Goal: Task Accomplishment & Management: Manage account settings

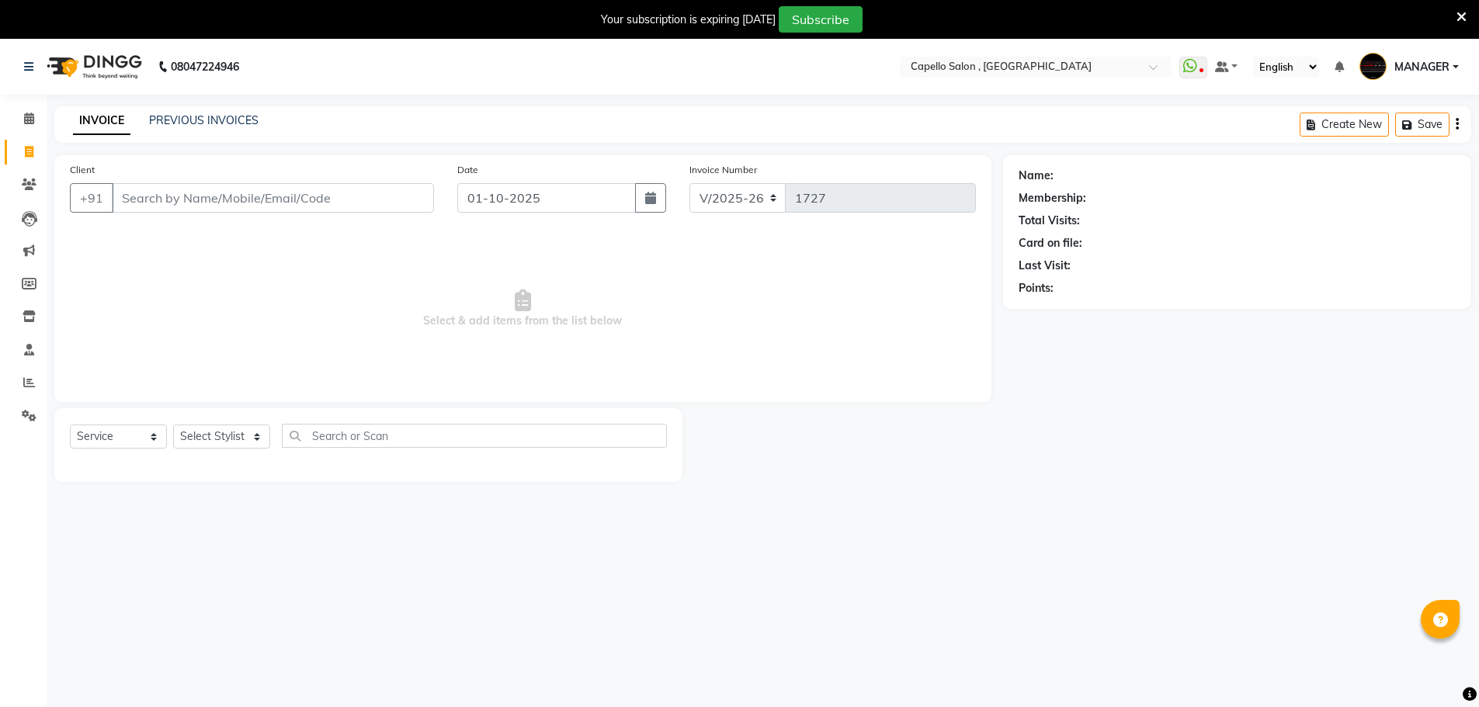
select select "831"
select select "service"
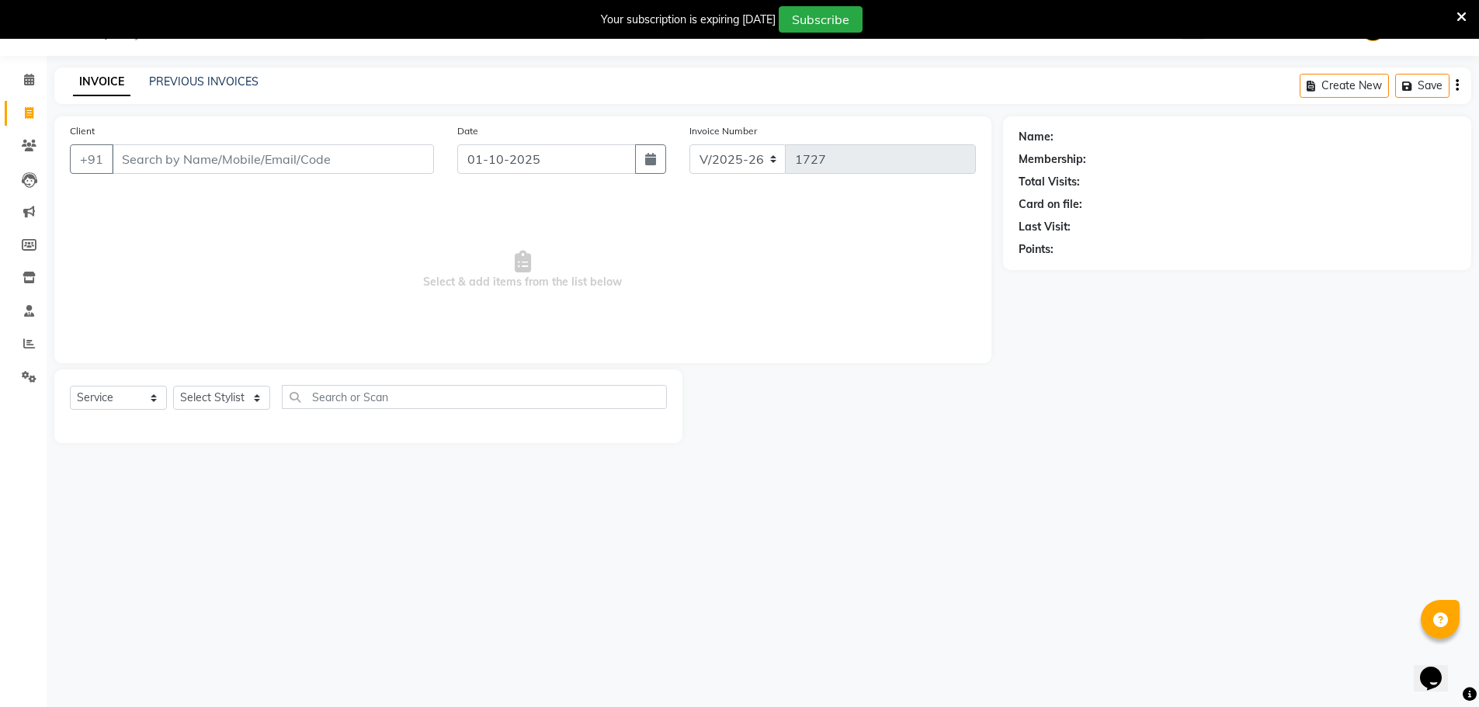
scroll to position [39, 0]
click at [29, 81] on icon at bounding box center [29, 80] width 10 height 12
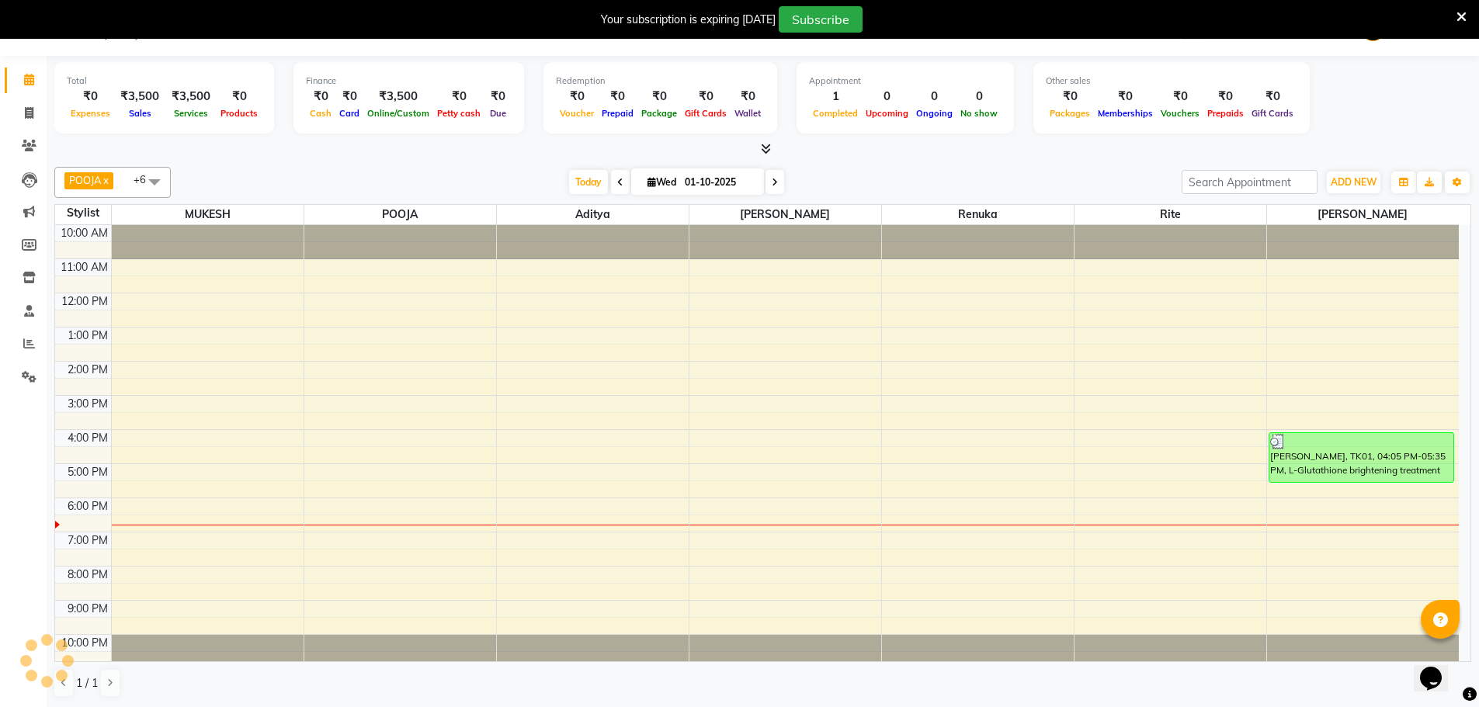
scroll to position [7, 0]
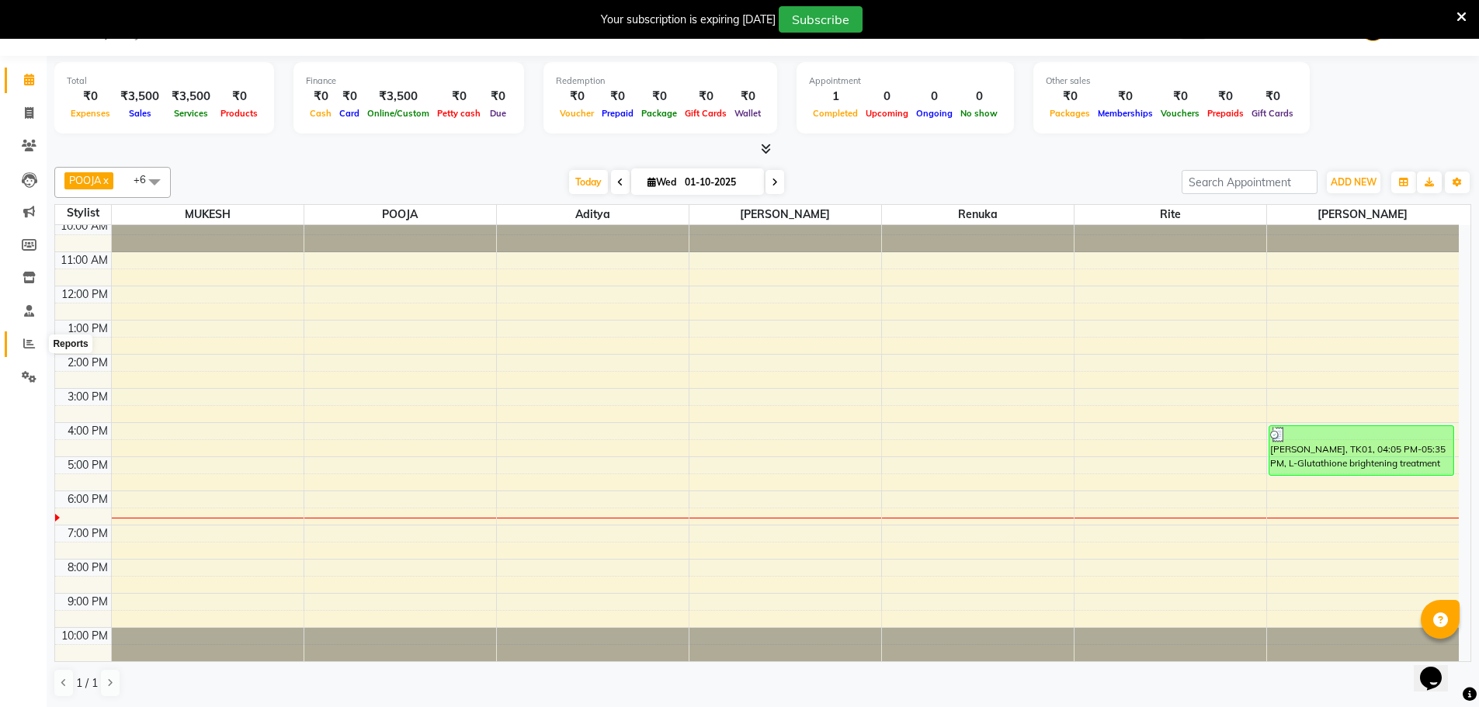
click at [23, 345] on span at bounding box center [29, 344] width 27 height 18
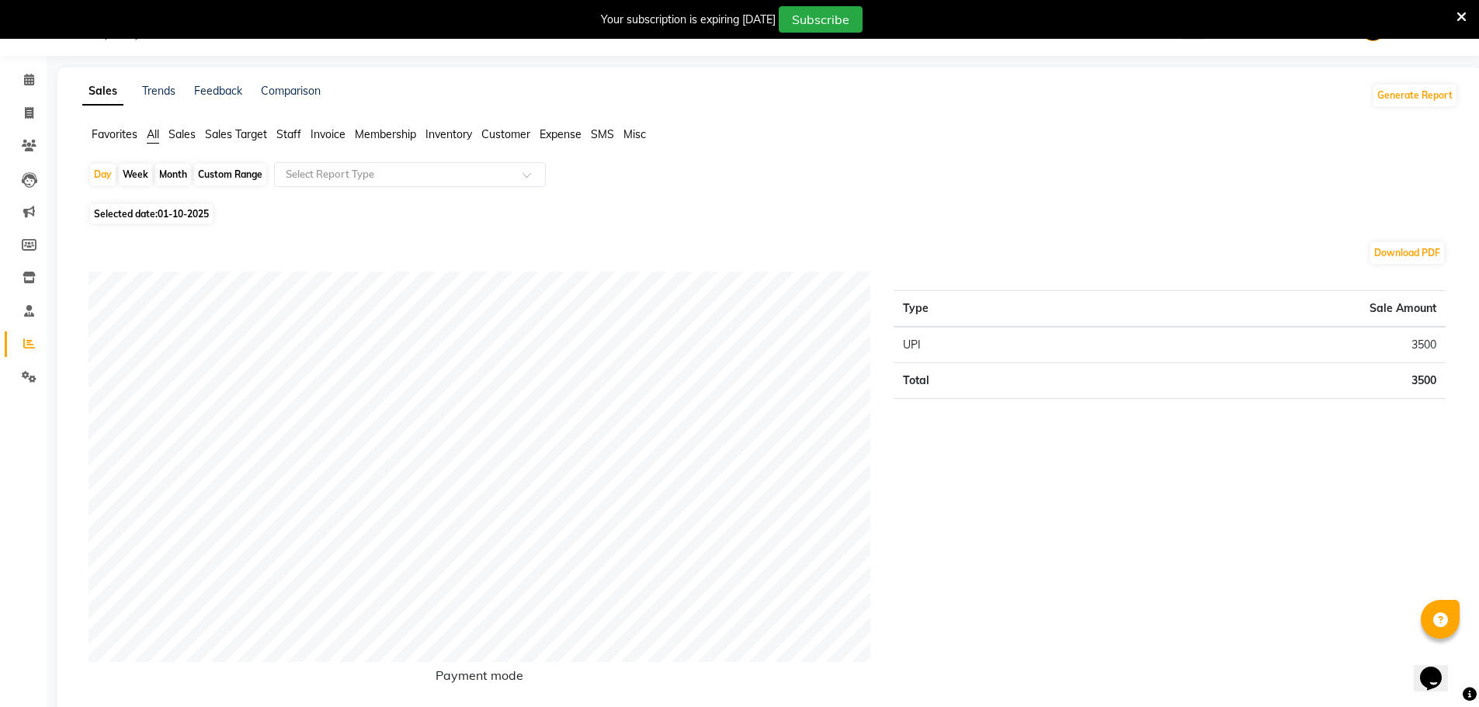
click at [276, 133] on ul "Favorites All Sales Sales Target Staff Invoice Membership Inventory Customer Ex…" at bounding box center [770, 135] width 1376 height 17
click at [291, 136] on span "Staff" at bounding box center [288, 134] width 25 height 14
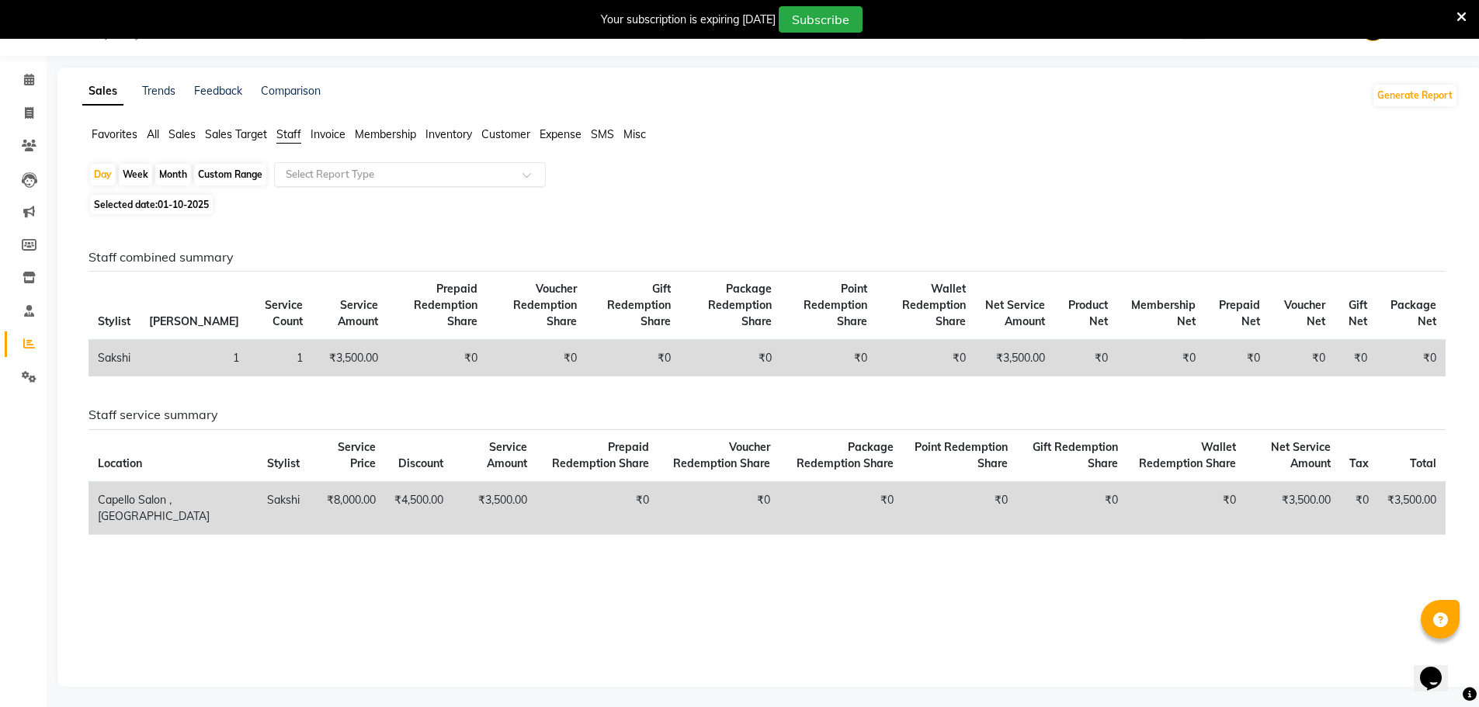
click at [371, 172] on input "text" at bounding box center [395, 175] width 224 height 16
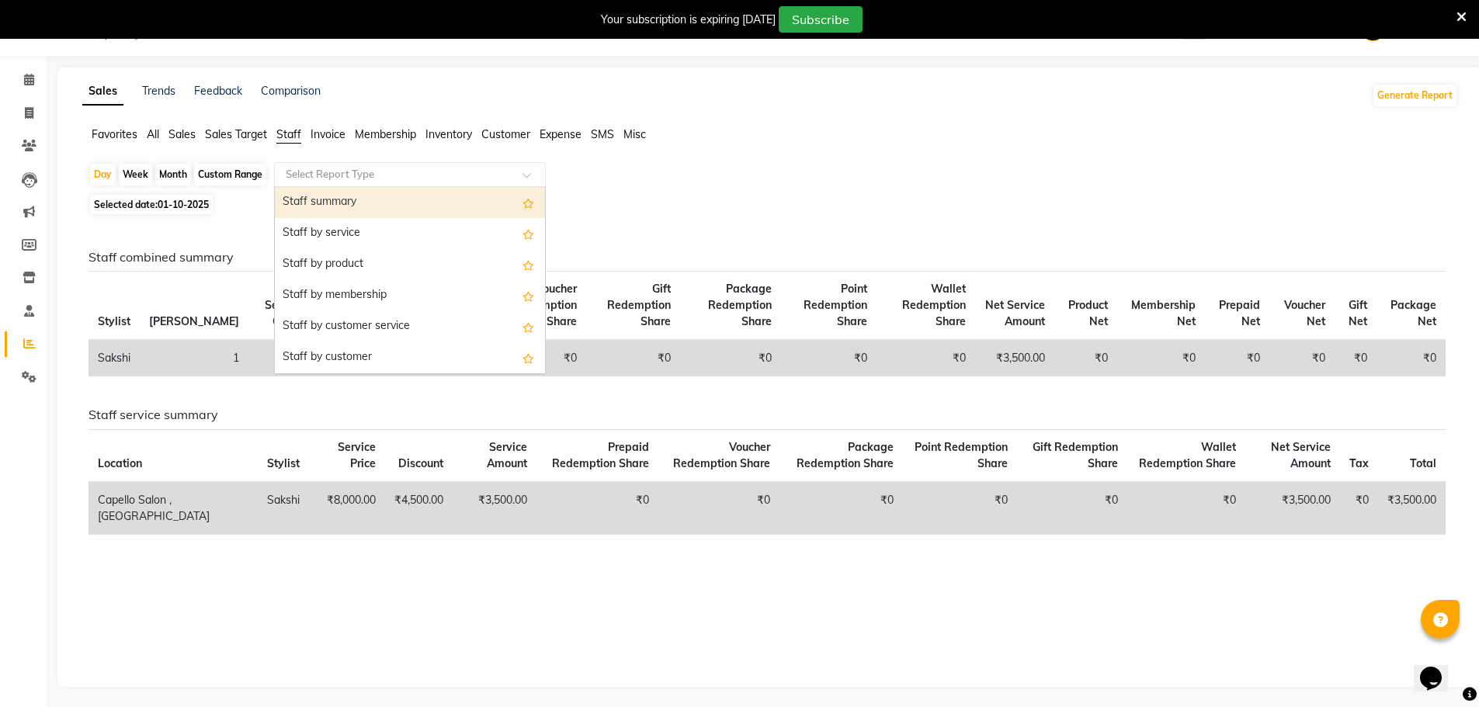
click at [332, 193] on div "Staff summary" at bounding box center [410, 202] width 270 height 31
select select "full_report"
select select "csv"
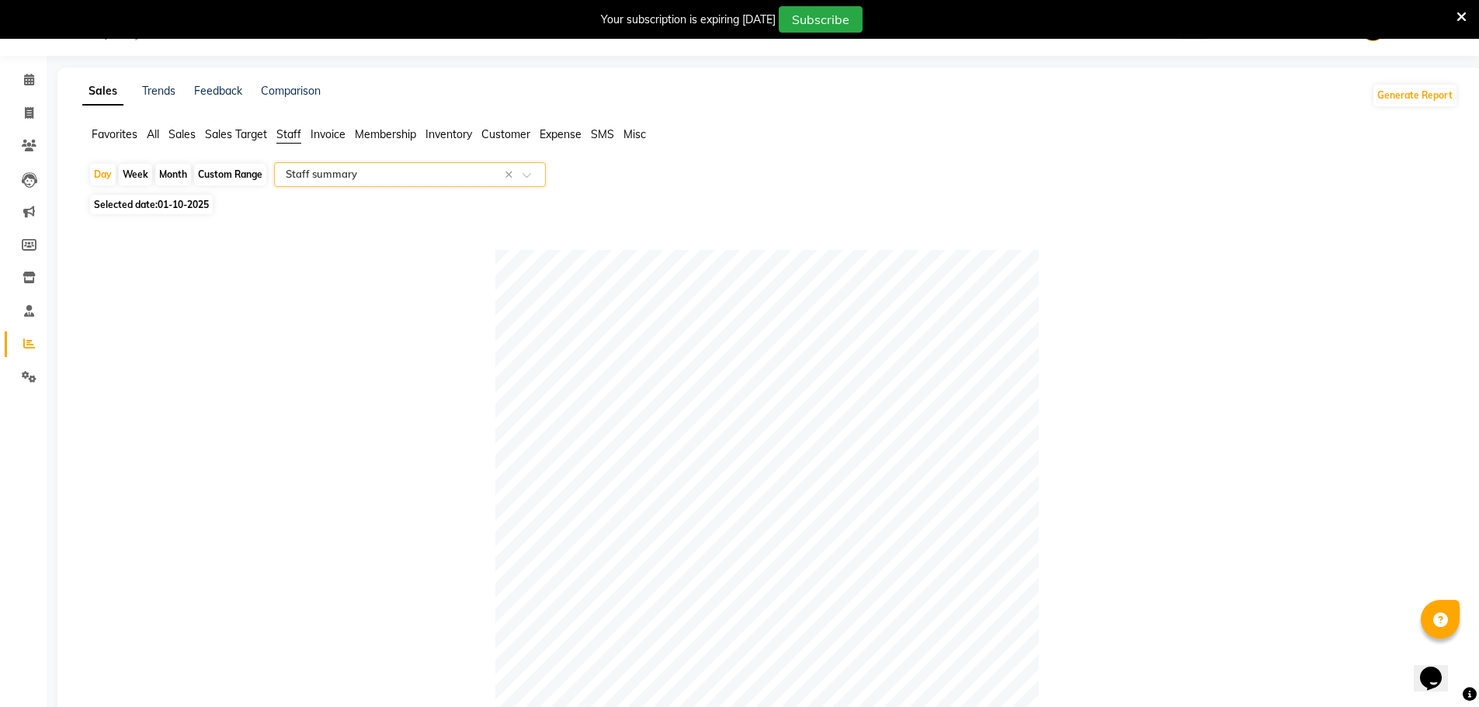
click at [148, 201] on span "Selected date: 01-10-2025" at bounding box center [151, 204] width 123 height 19
select select "10"
select select "2025"
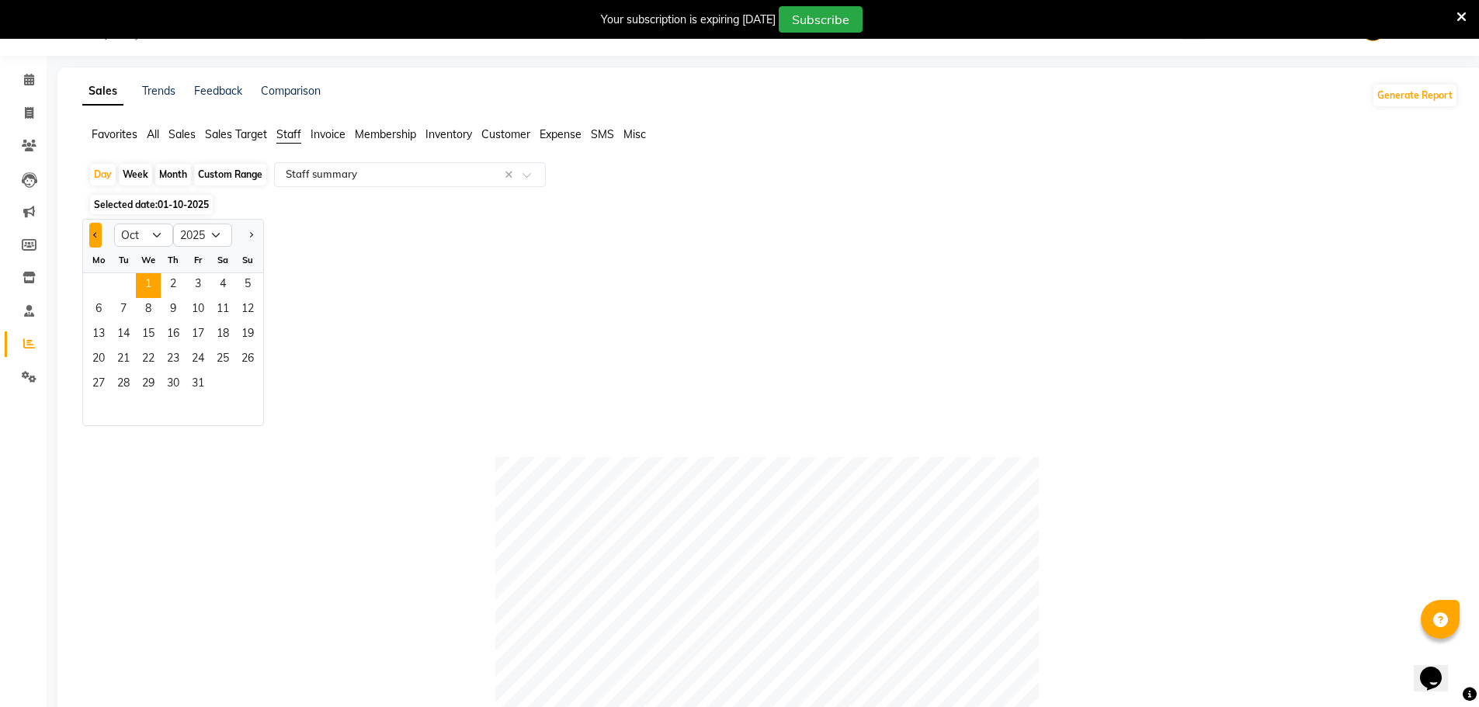
click at [96, 235] on span "Previous month" at bounding box center [95, 234] width 5 height 5
select select "9"
click at [99, 279] on span "1" at bounding box center [98, 285] width 25 height 25
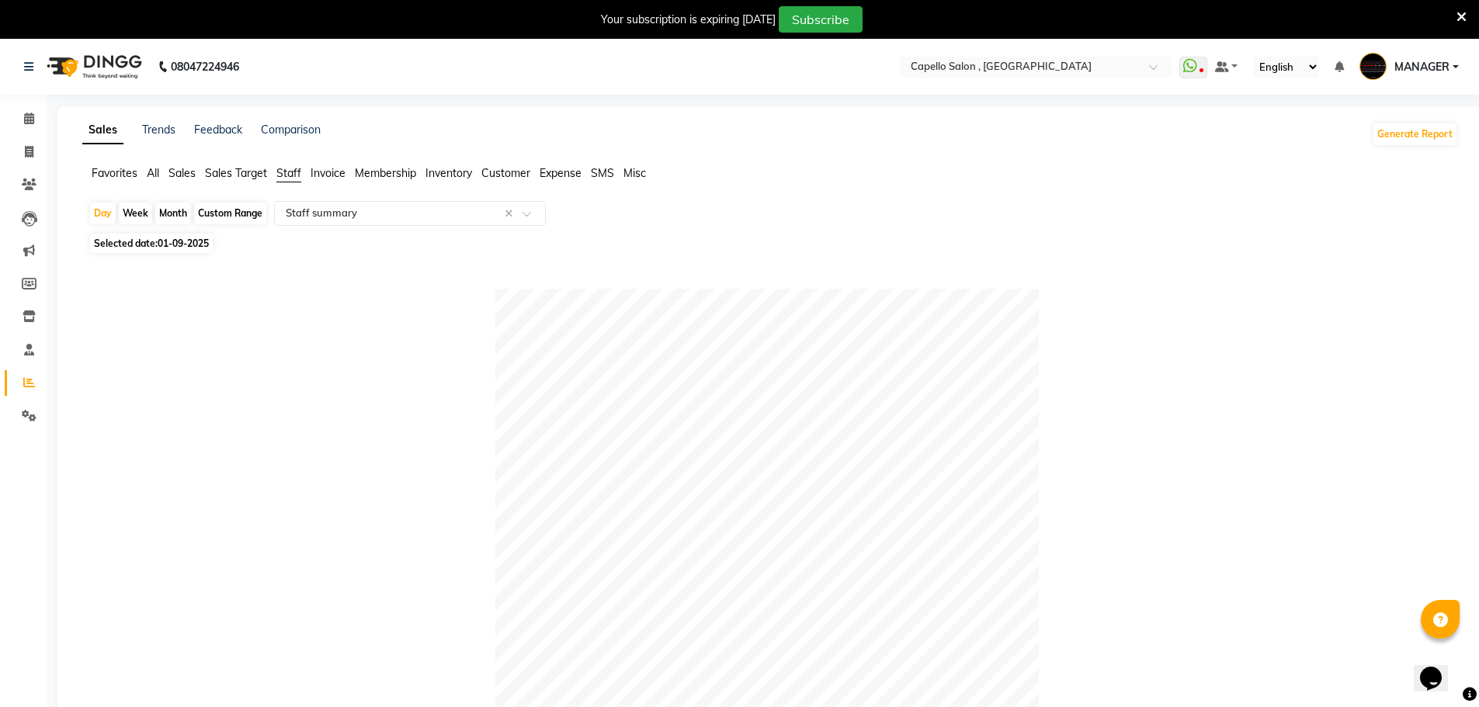
click at [170, 209] on div "Month" at bounding box center [173, 214] width 36 height 22
select select "9"
select select "2025"
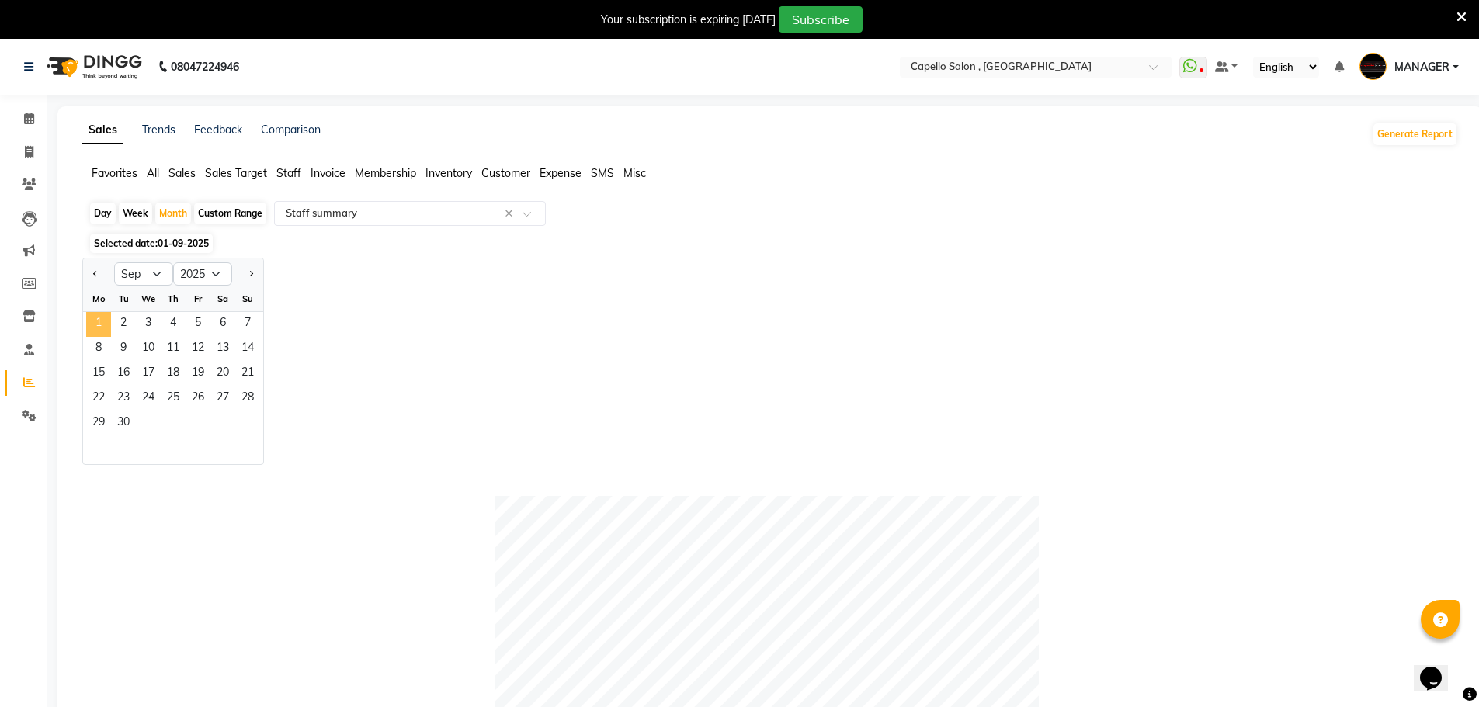
click at [100, 325] on span "1" at bounding box center [98, 324] width 25 height 25
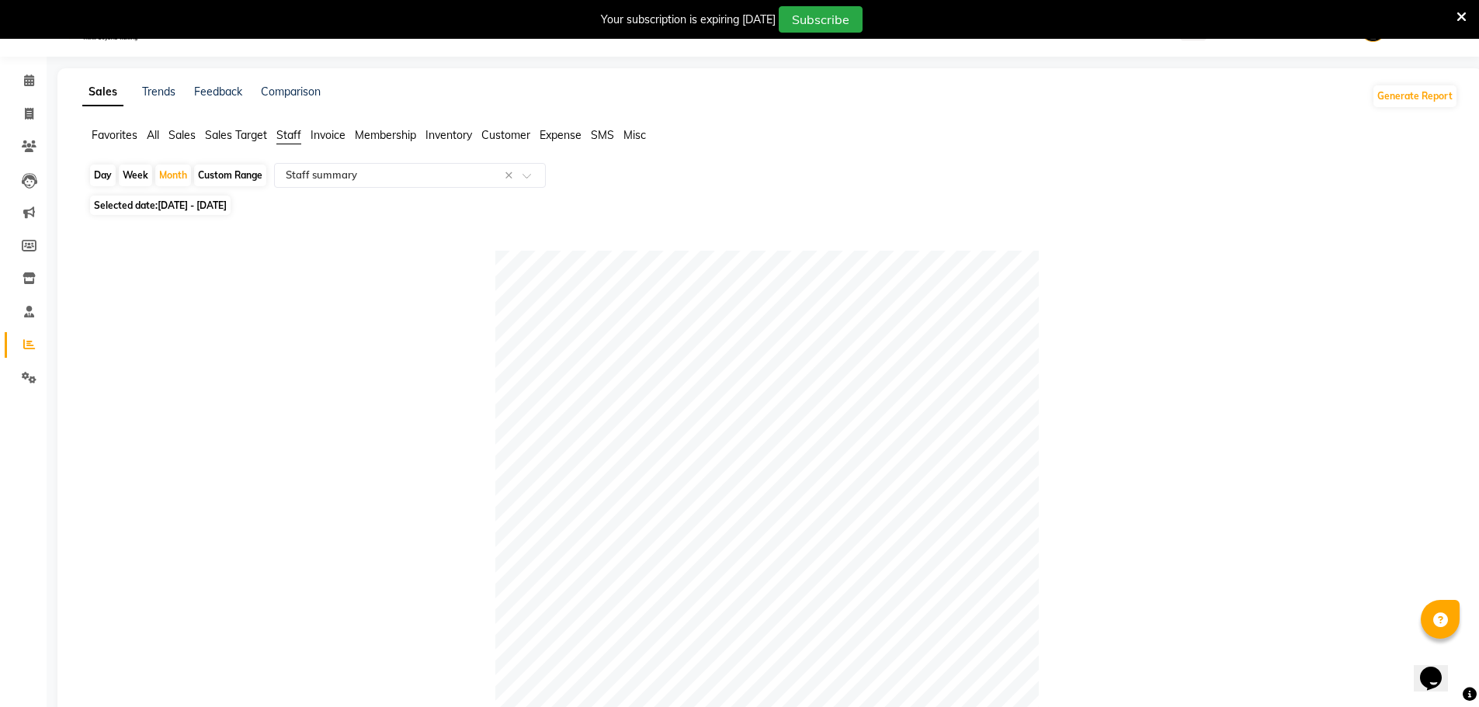
scroll to position [78, 0]
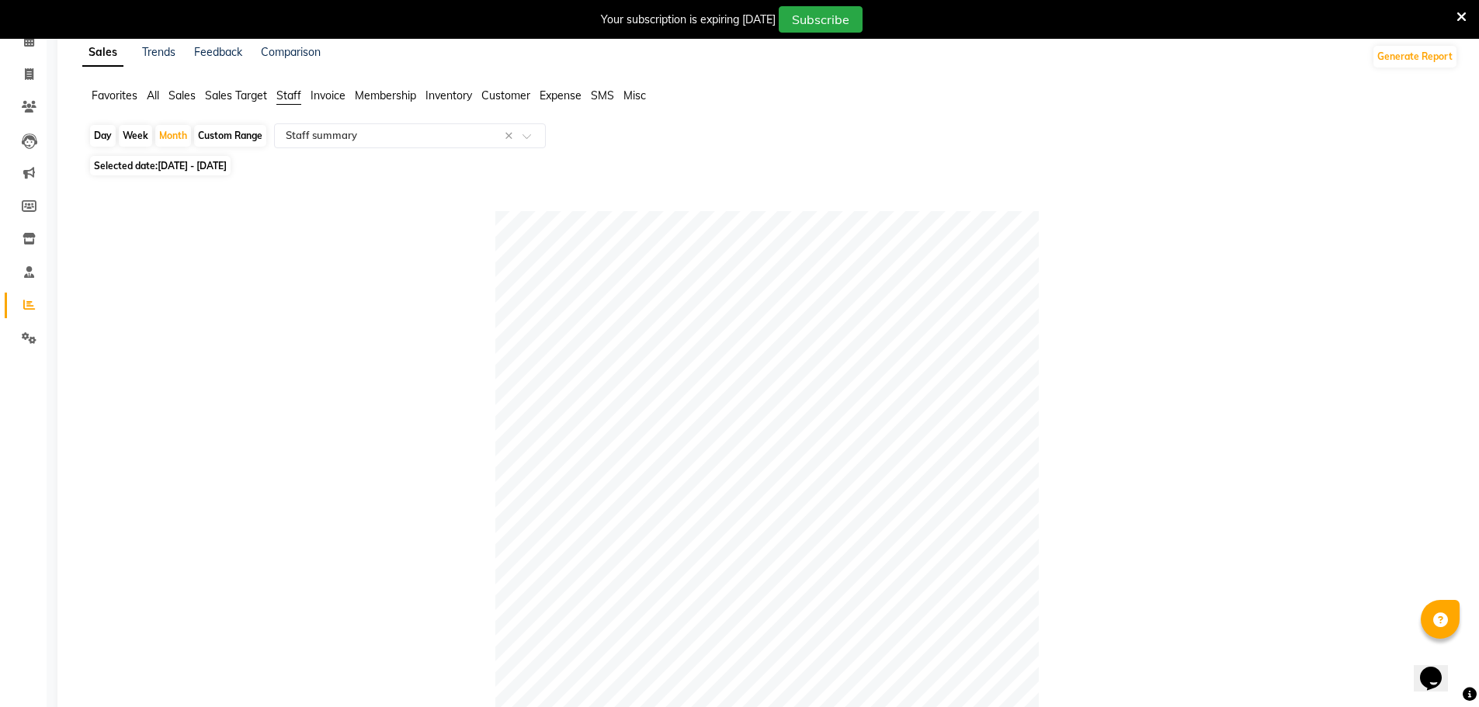
click at [237, 152] on div "Day Week Month Custom Range Select Report Type × Staff summary × Selected date:…" at bounding box center [770, 655] width 1376 height 1065
click at [227, 169] on span "01-09-2025 - 30-09-2025" at bounding box center [192, 166] width 69 height 12
select select "9"
select select "2025"
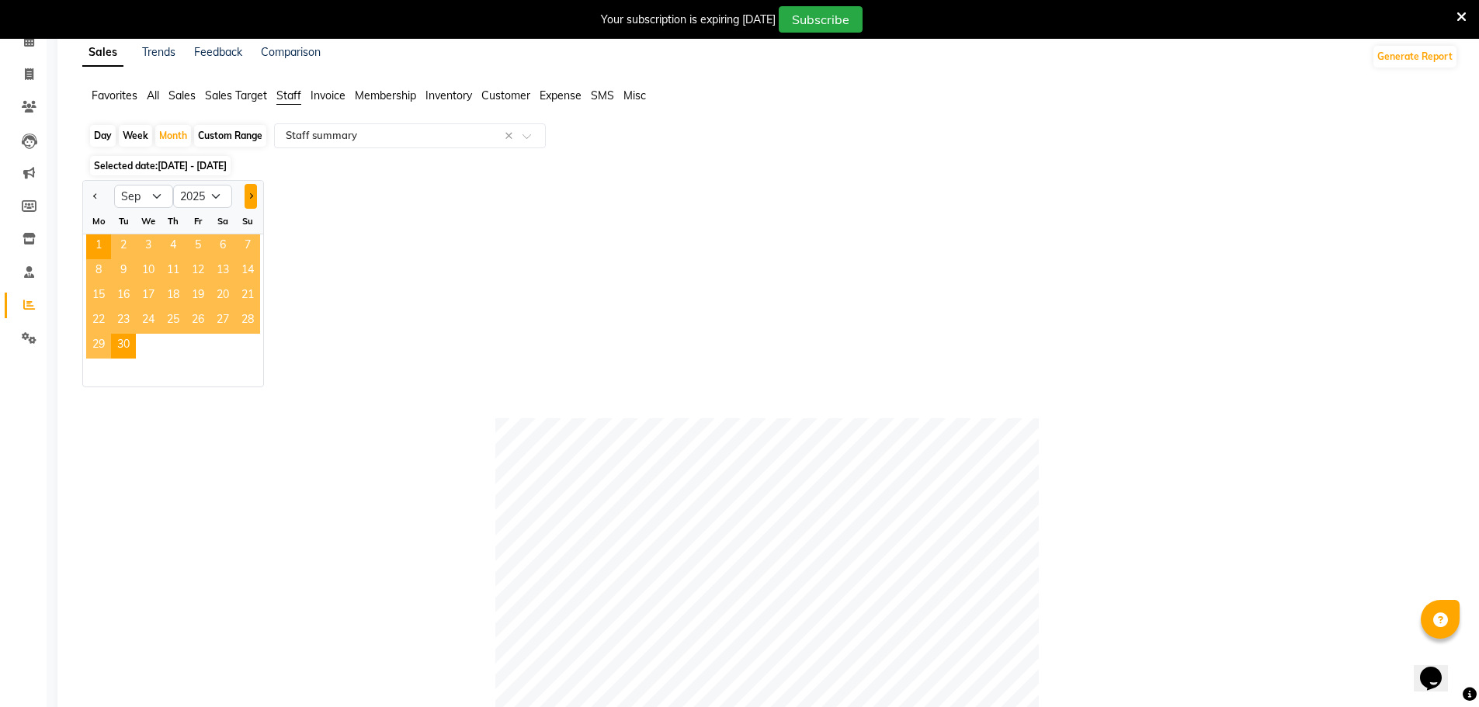
click at [256, 193] on button "Next month" at bounding box center [251, 196] width 12 height 25
select select "10"
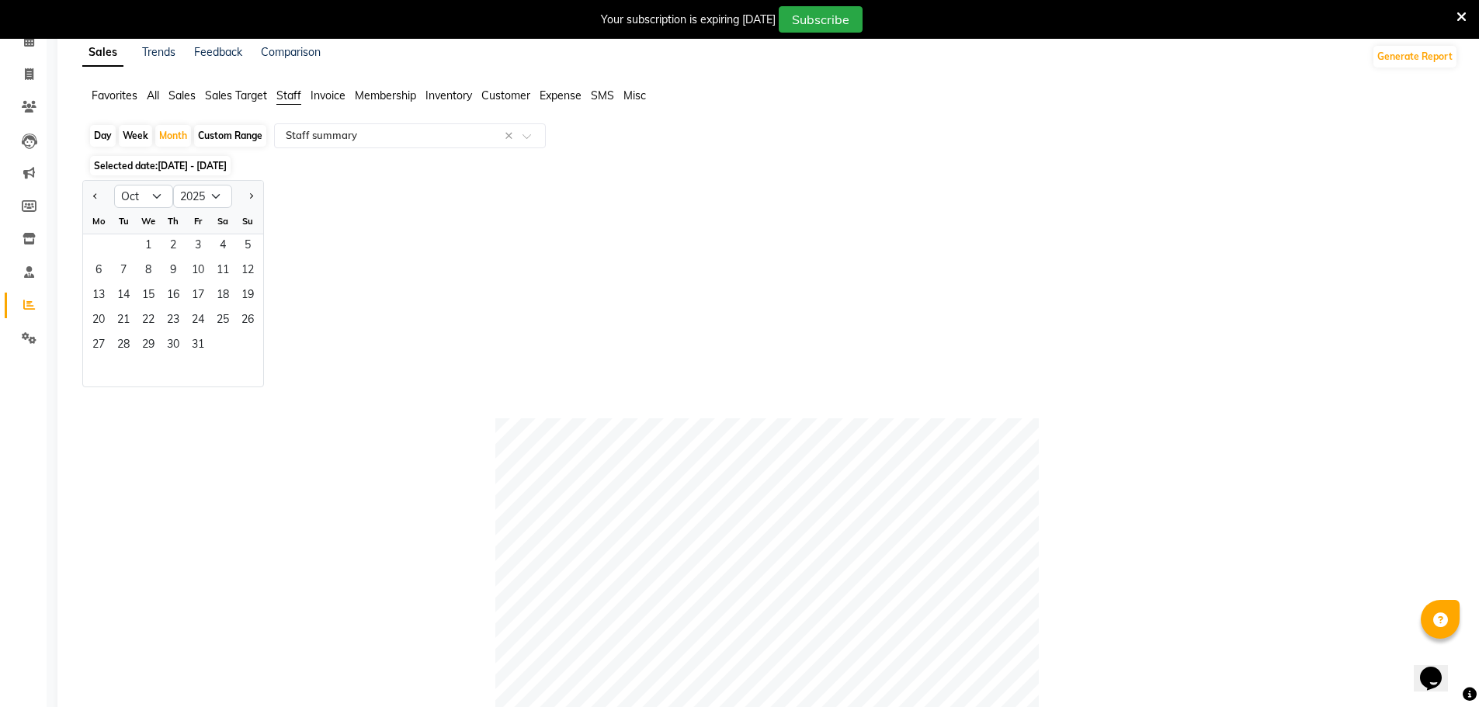
click at [110, 141] on div "Day" at bounding box center [103, 136] width 26 height 22
select select "9"
select select "2025"
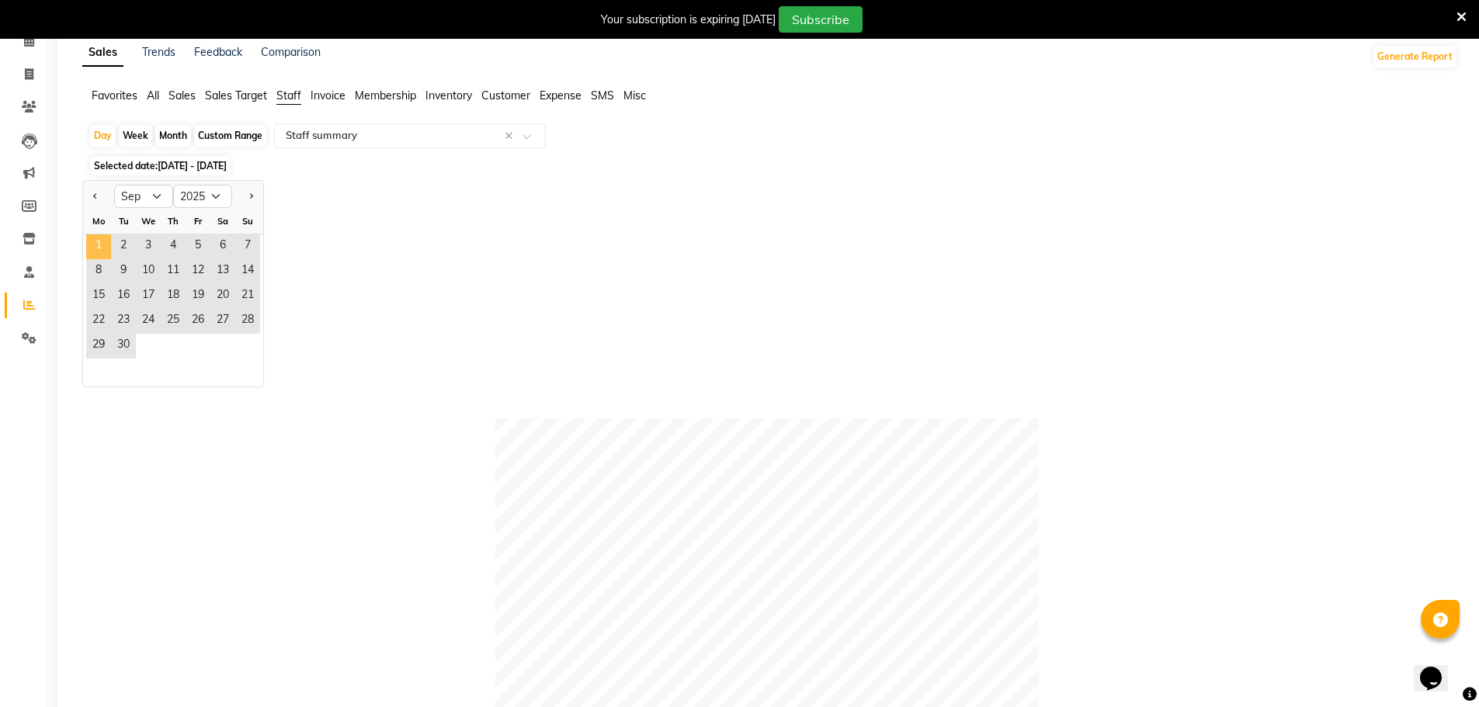
click at [106, 244] on span "1" at bounding box center [98, 247] width 25 height 25
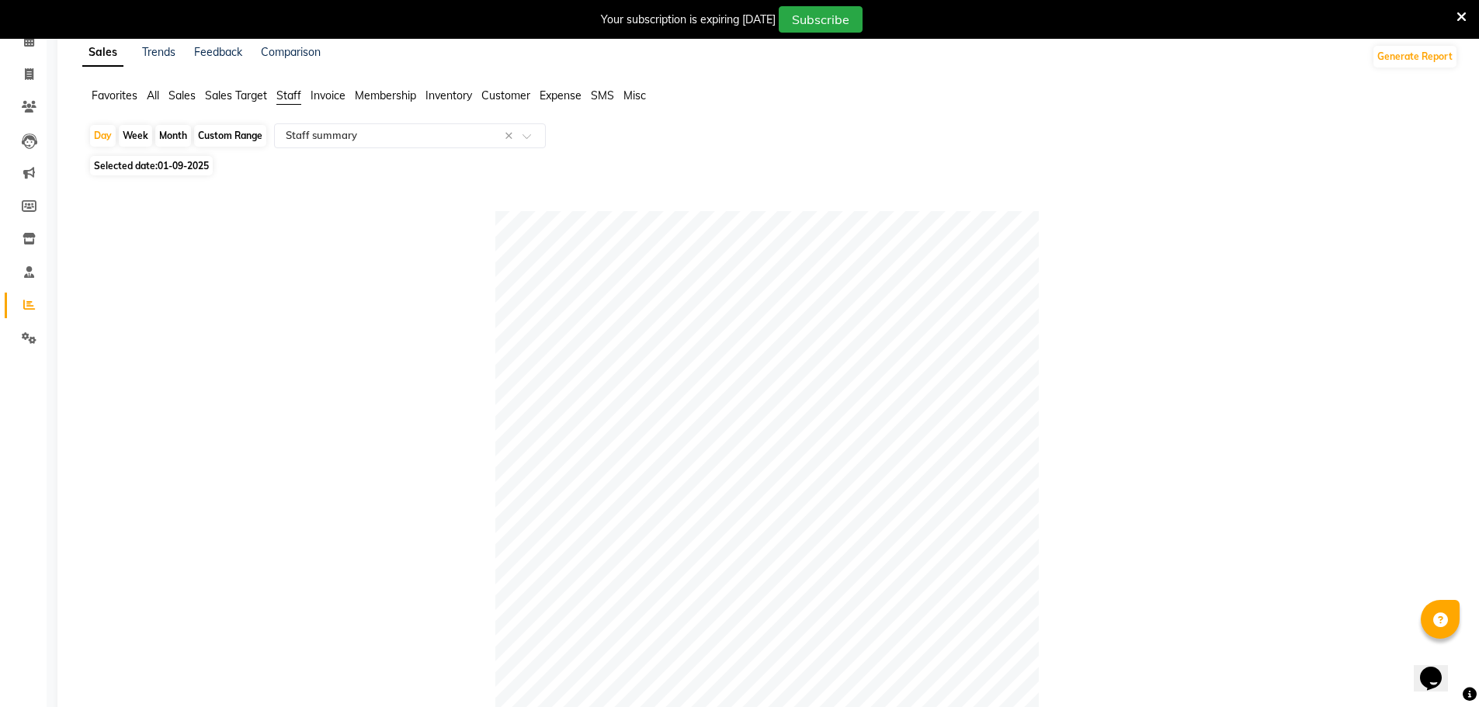
click at [155, 158] on span "Selected date: 01-09-2025" at bounding box center [151, 165] width 123 height 19
select select "9"
select select "2025"
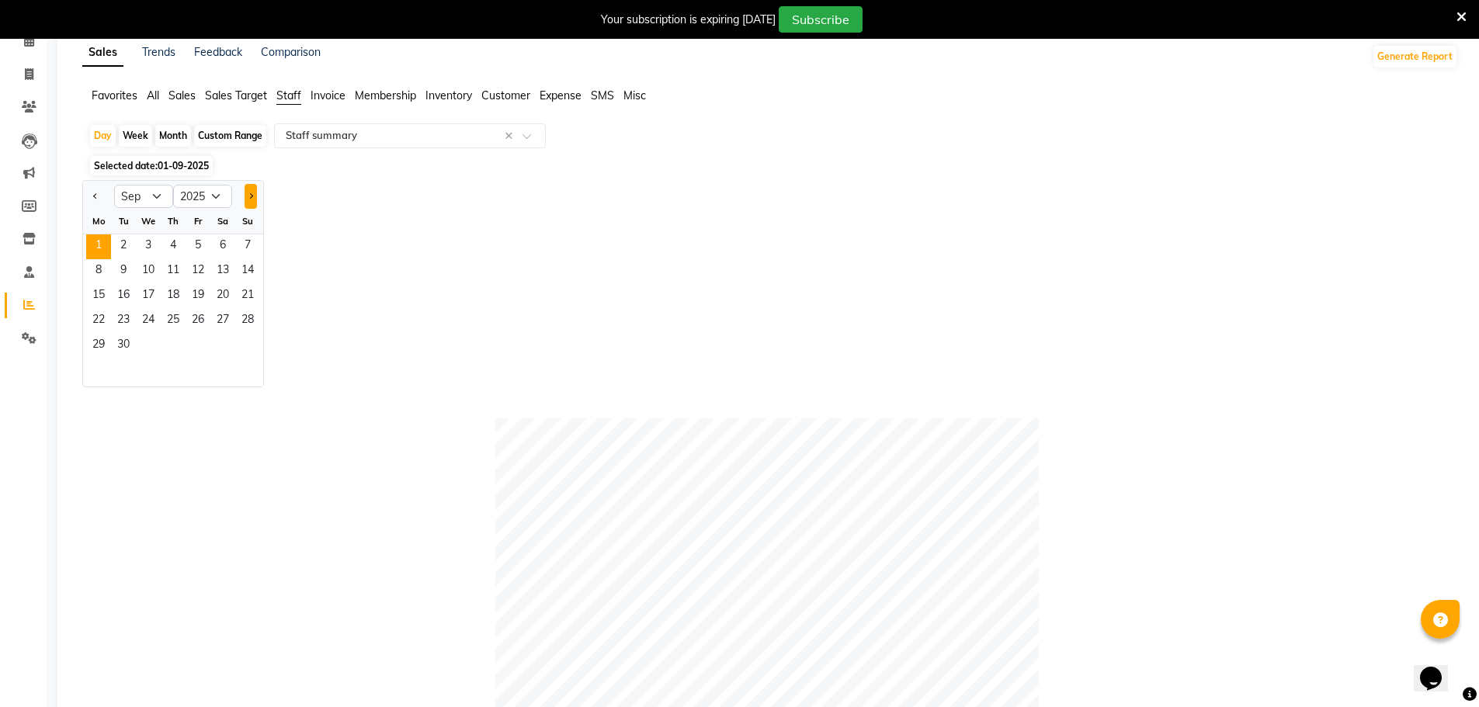
click at [249, 189] on button "Next month" at bounding box center [251, 196] width 12 height 25
select select "10"
click at [148, 249] on span "1" at bounding box center [148, 247] width 25 height 25
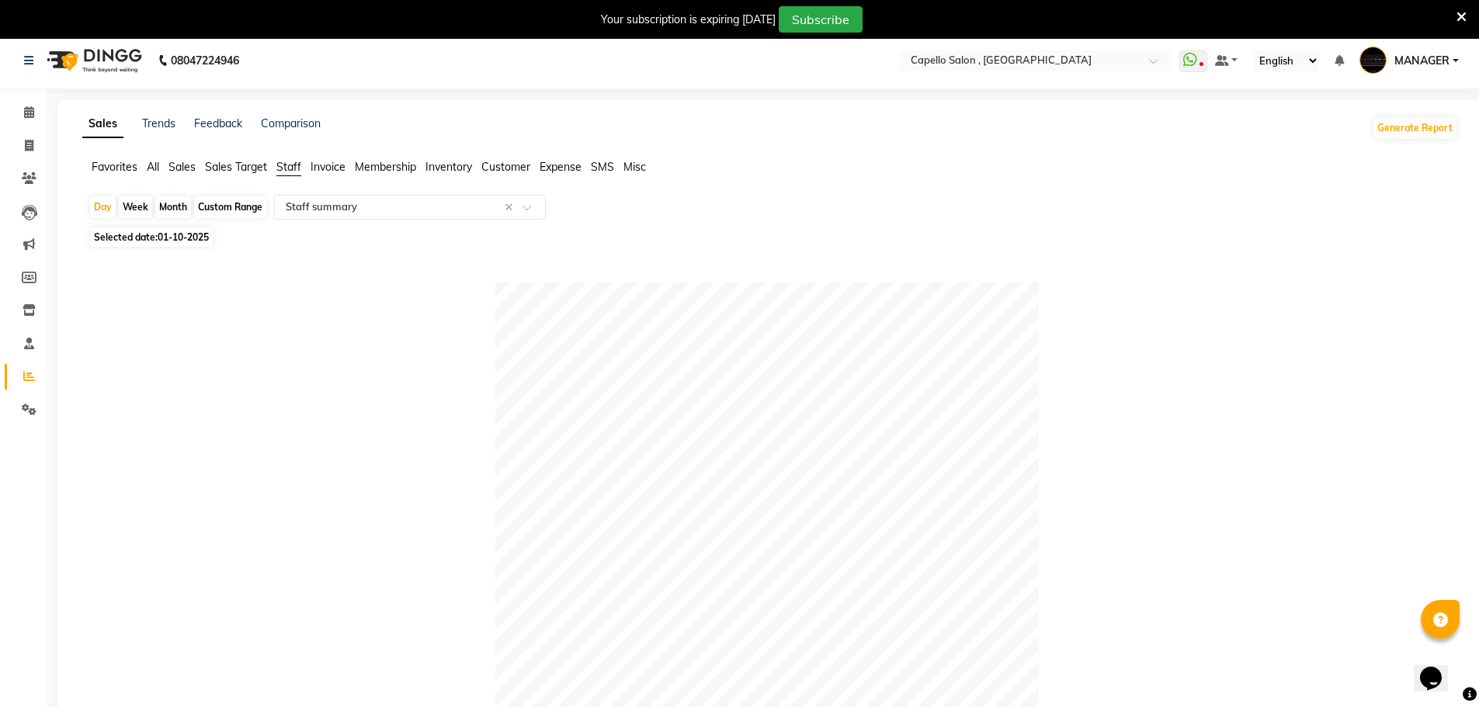
scroll to position [0, 0]
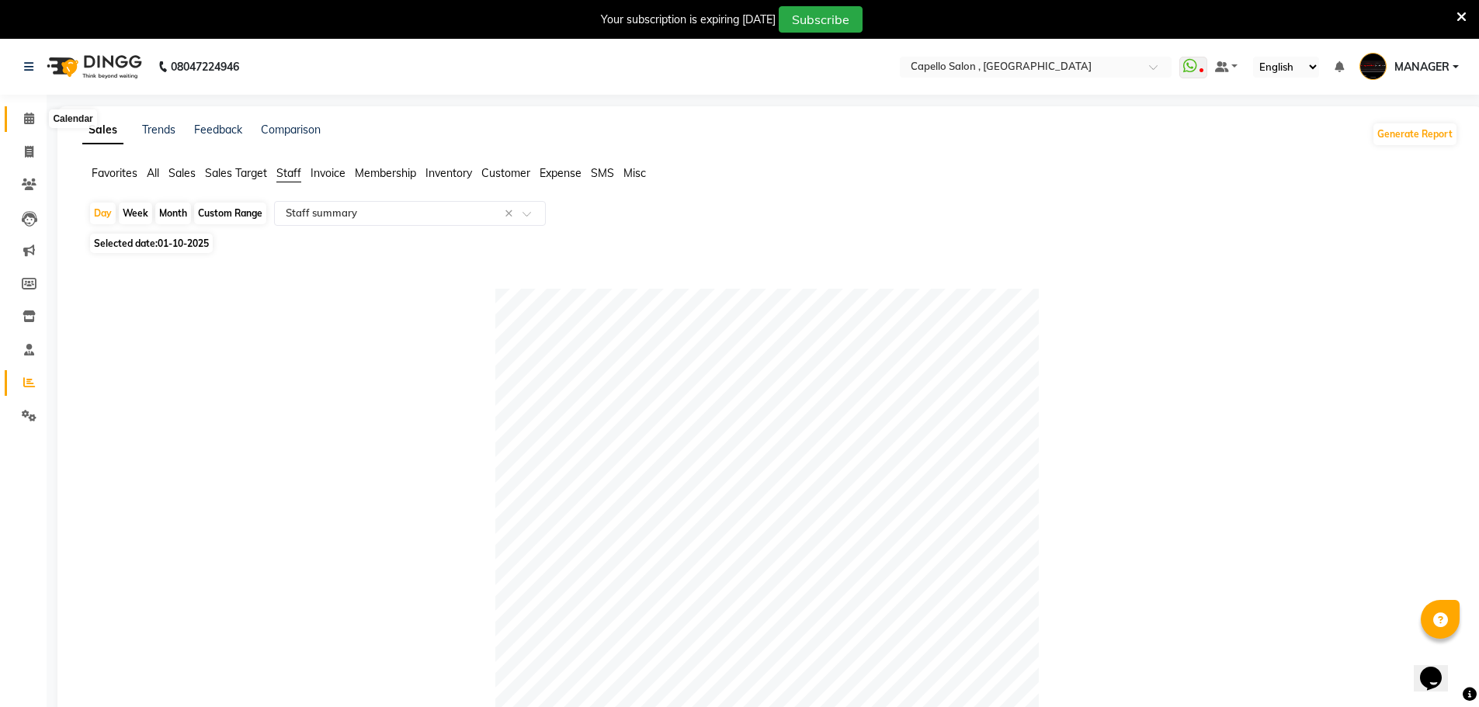
click at [24, 116] on icon at bounding box center [29, 119] width 10 height 12
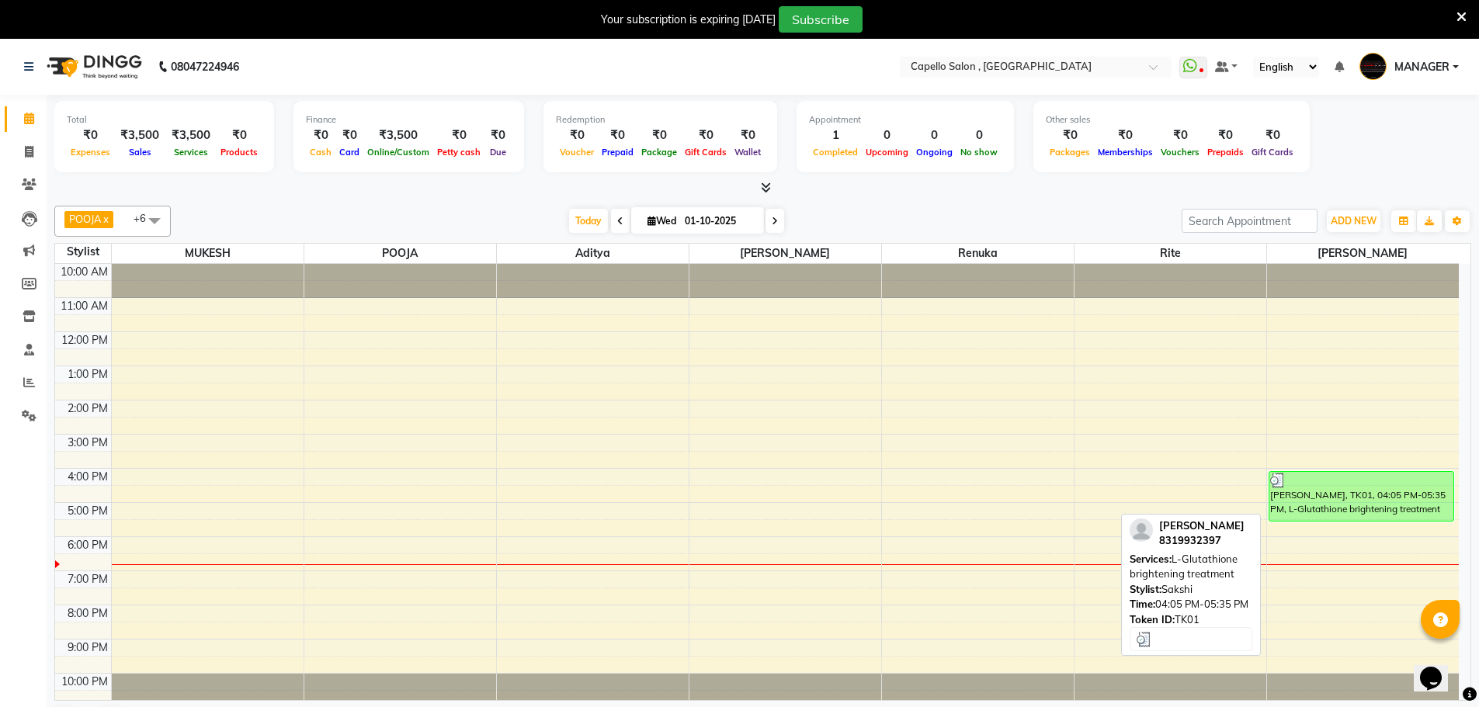
click at [1305, 509] on div "[PERSON_NAME], TK01, 04:05 PM-05:35 PM, L-Glutathione brightening treatment" at bounding box center [1362, 496] width 184 height 49
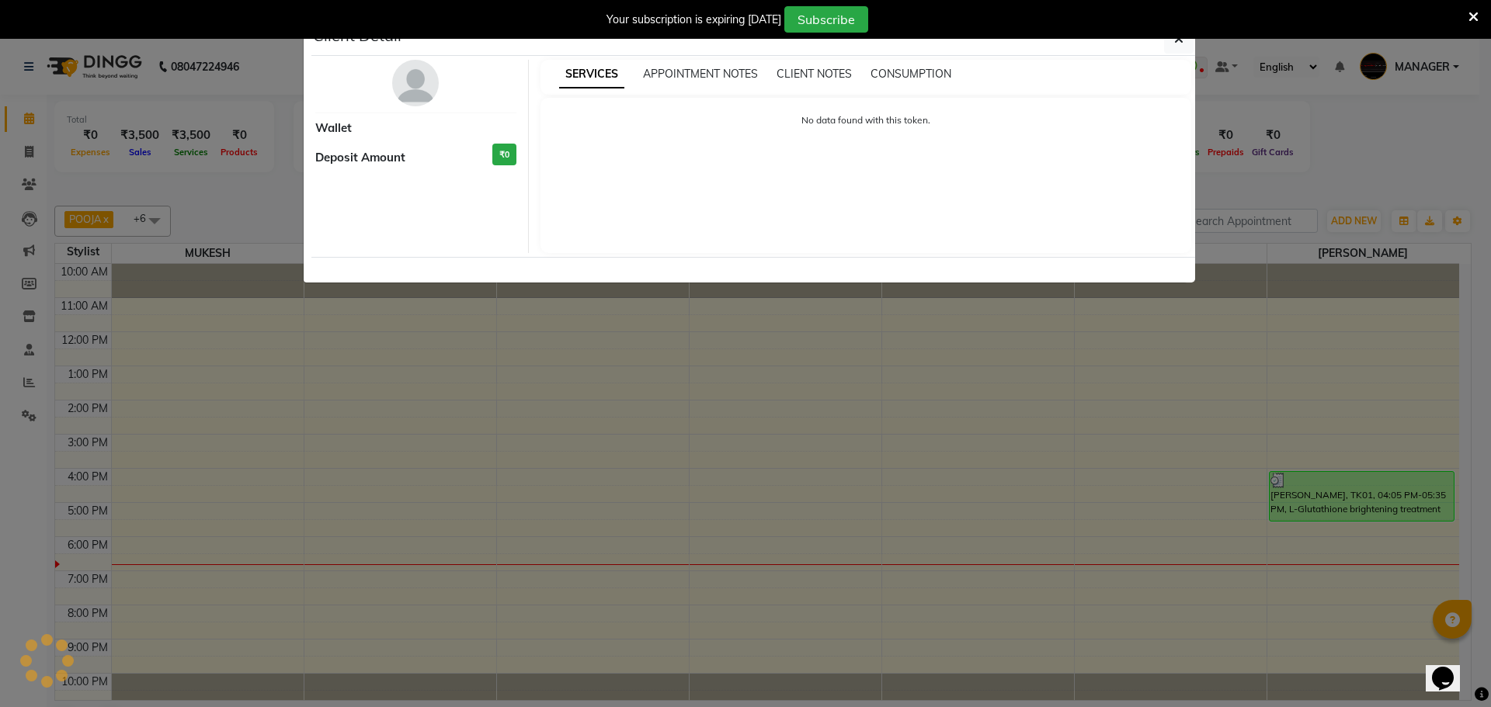
select select "3"
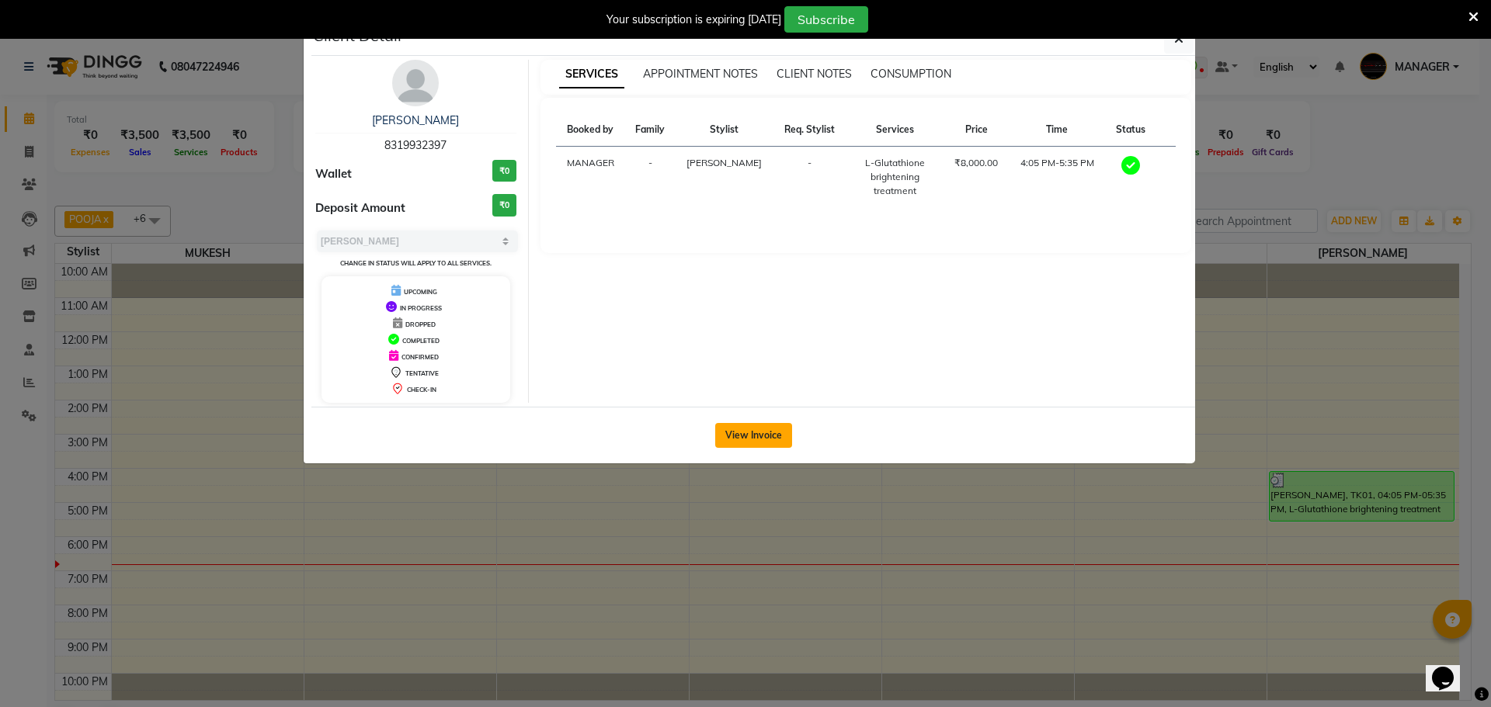
click at [749, 437] on button "View Invoice" at bounding box center [753, 435] width 77 height 25
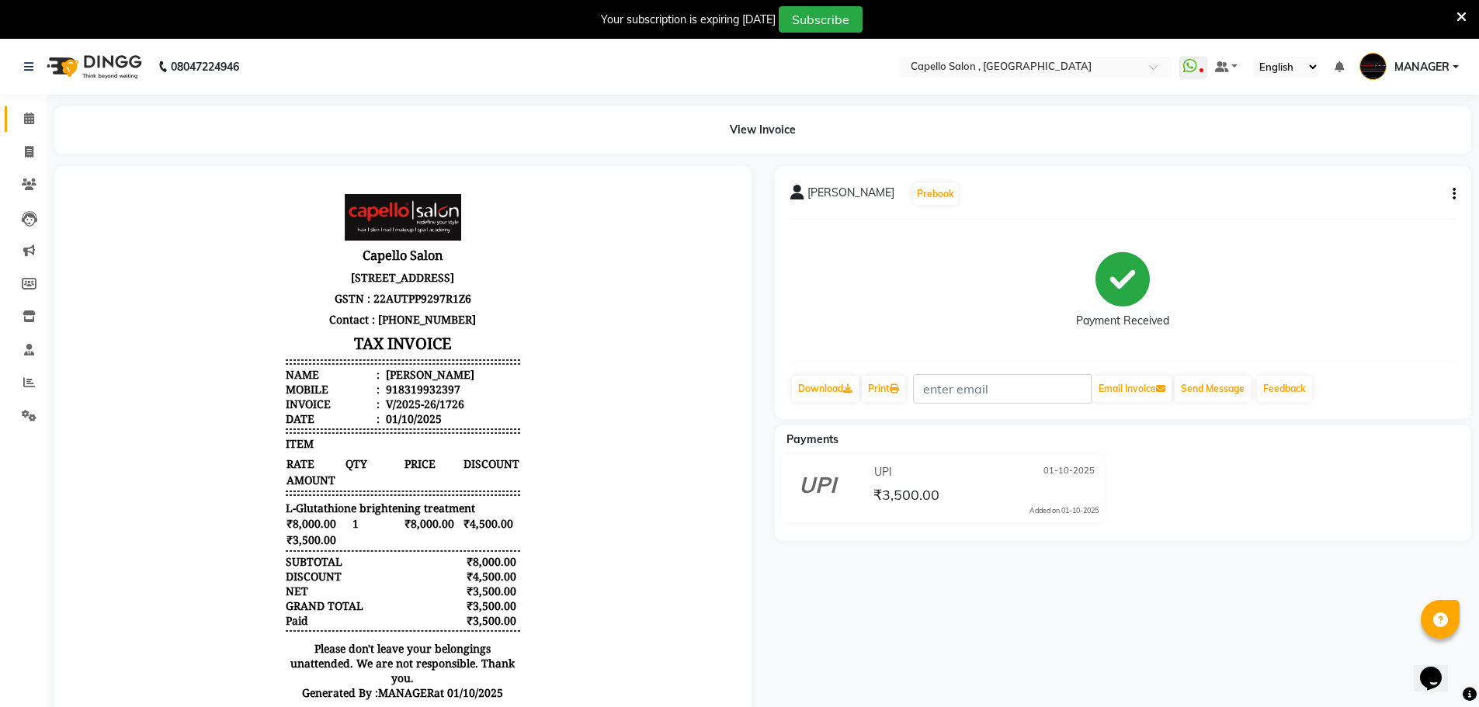
scroll to position [57, 0]
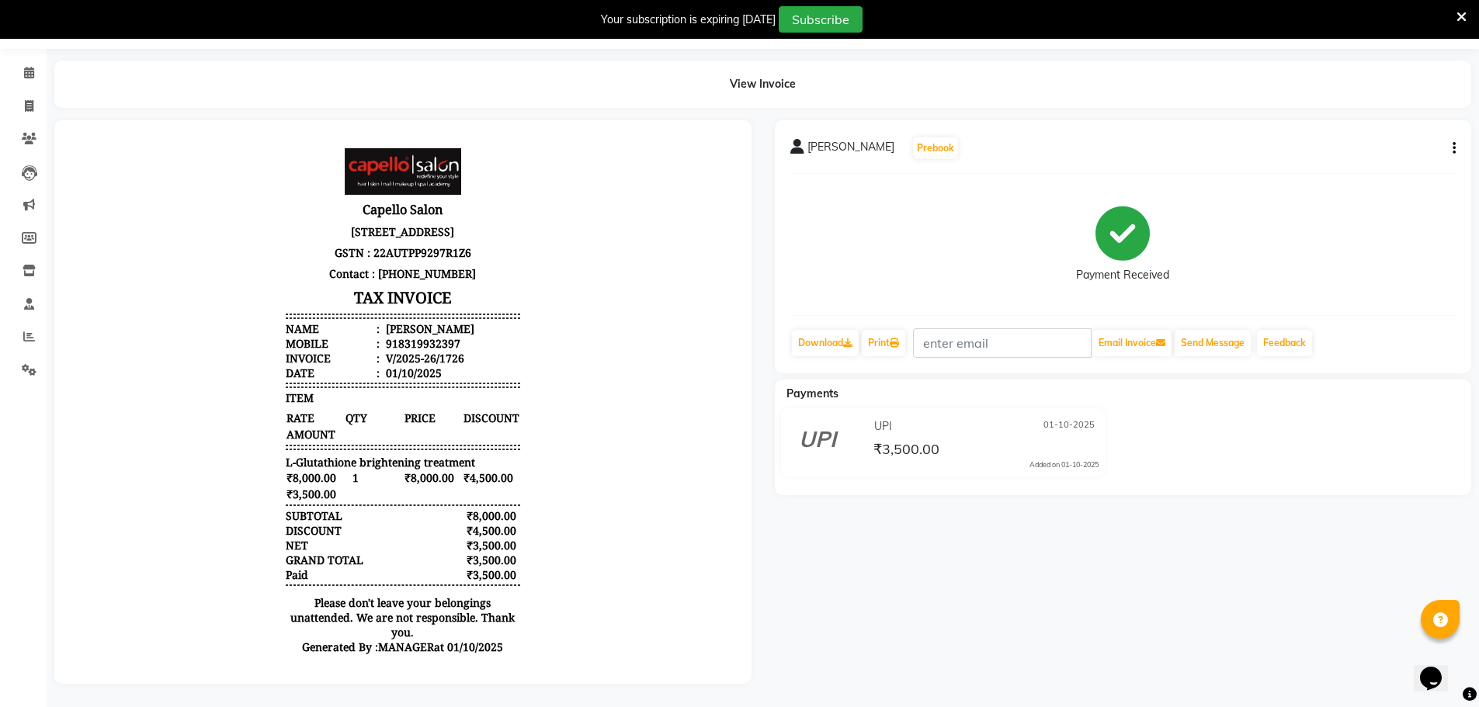
drag, startPoint x: 461, startPoint y: 531, endPoint x: 490, endPoint y: 534, distance: 28.8
click at [490, 534] on div "₹4,500.00" at bounding box center [491, 530] width 57 height 15
click at [607, 408] on body "Capello Salon City Mall 36 4,9, 2nd Floor, Bilaspur, 495001 GSTN : 22AUTPP9297R…" at bounding box center [403, 406] width 654 height 528
click at [192, 534] on body "Capello Salon City Mall 36 4,9, 2nd Floor, Bilaspur, 495001 GSTN : 22AUTPP9297R…" at bounding box center [403, 406] width 654 height 528
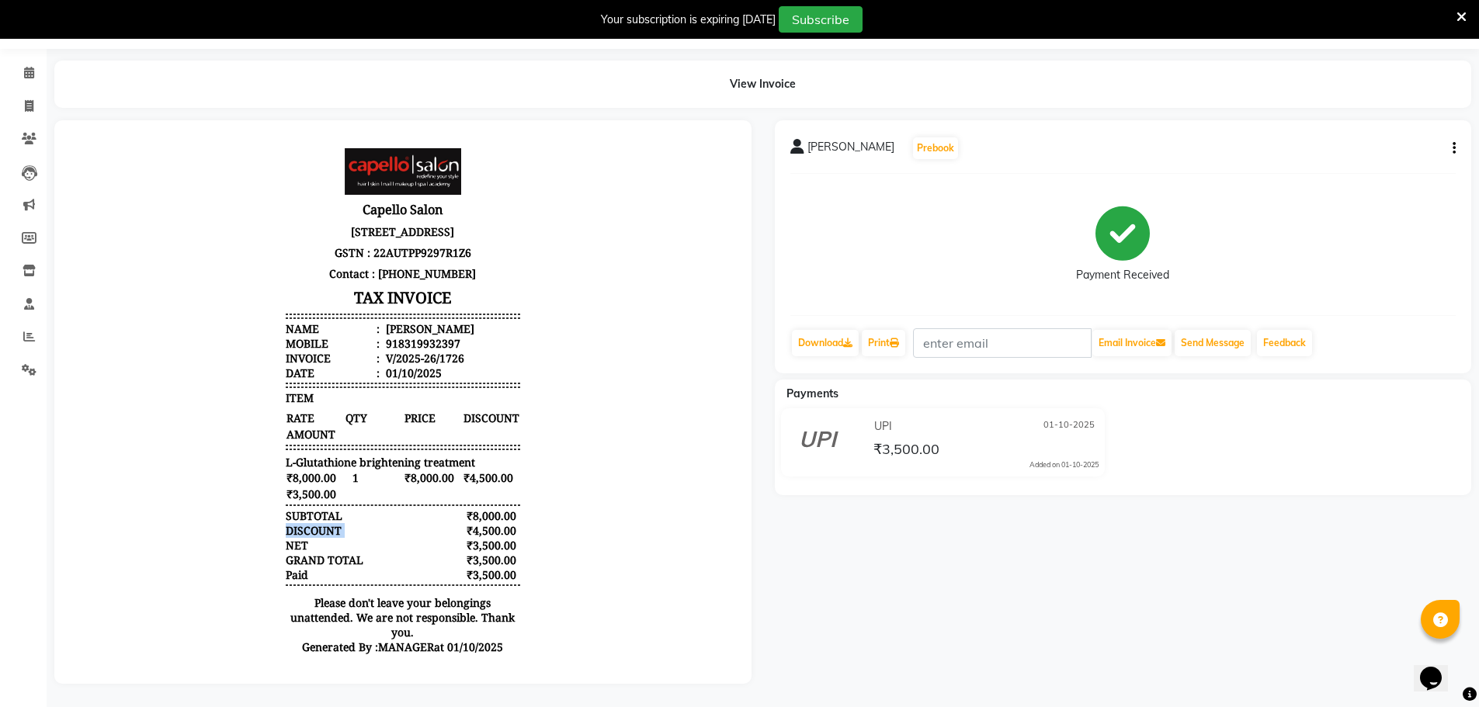
click at [192, 534] on body "Capello Salon City Mall 36 4,9, 2nd Floor, Bilaspur, 495001 GSTN : 22AUTPP9297R…" at bounding box center [403, 406] width 654 height 528
click at [127, 502] on body "Capello Salon City Mall 36 4,9, 2nd Floor, Bilaspur, 495001 GSTN : 22AUTPP9297R…" at bounding box center [403, 406] width 654 height 528
drag, startPoint x: 281, startPoint y: 228, endPoint x: 502, endPoint y: 242, distance: 220.9
click at [502, 242] on div "Capello Salon City Mall 36 4,9, 2nd Floor, Bilaspur, 495001 GSTN : 22AUTPP9297R…" at bounding box center [403, 254] width 235 height 113
click at [593, 214] on body "Capello Salon City Mall 36 4,9, 2nd Floor, Bilaspur, 495001 GSTN : 22AUTPP9297R…" at bounding box center [403, 406] width 654 height 528
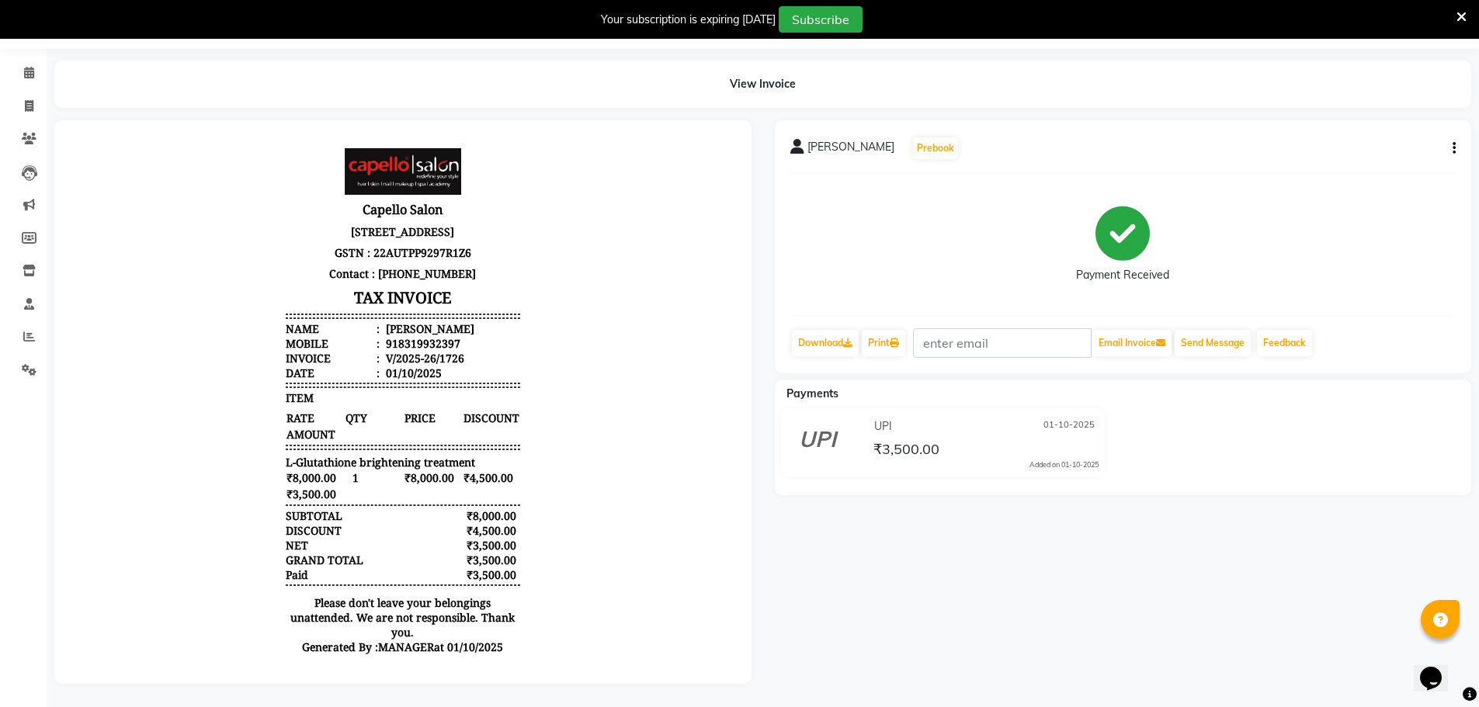
drag, startPoint x: 281, startPoint y: 227, endPoint x: 529, endPoint y: 241, distance: 248.1
click at [529, 241] on body "Capello Salon City Mall 36 4,9, 2nd Floor, Bilaspur, 495001 GSTN : 22AUTPP9297R…" at bounding box center [403, 406] width 654 height 528
click at [549, 241] on body "Capello Salon City Mall 36 4,9, 2nd Floor, Bilaspur, 495001 GSTN : 22AUTPP9297R…" at bounding box center [403, 406] width 654 height 528
click at [30, 67] on icon at bounding box center [29, 73] width 10 height 12
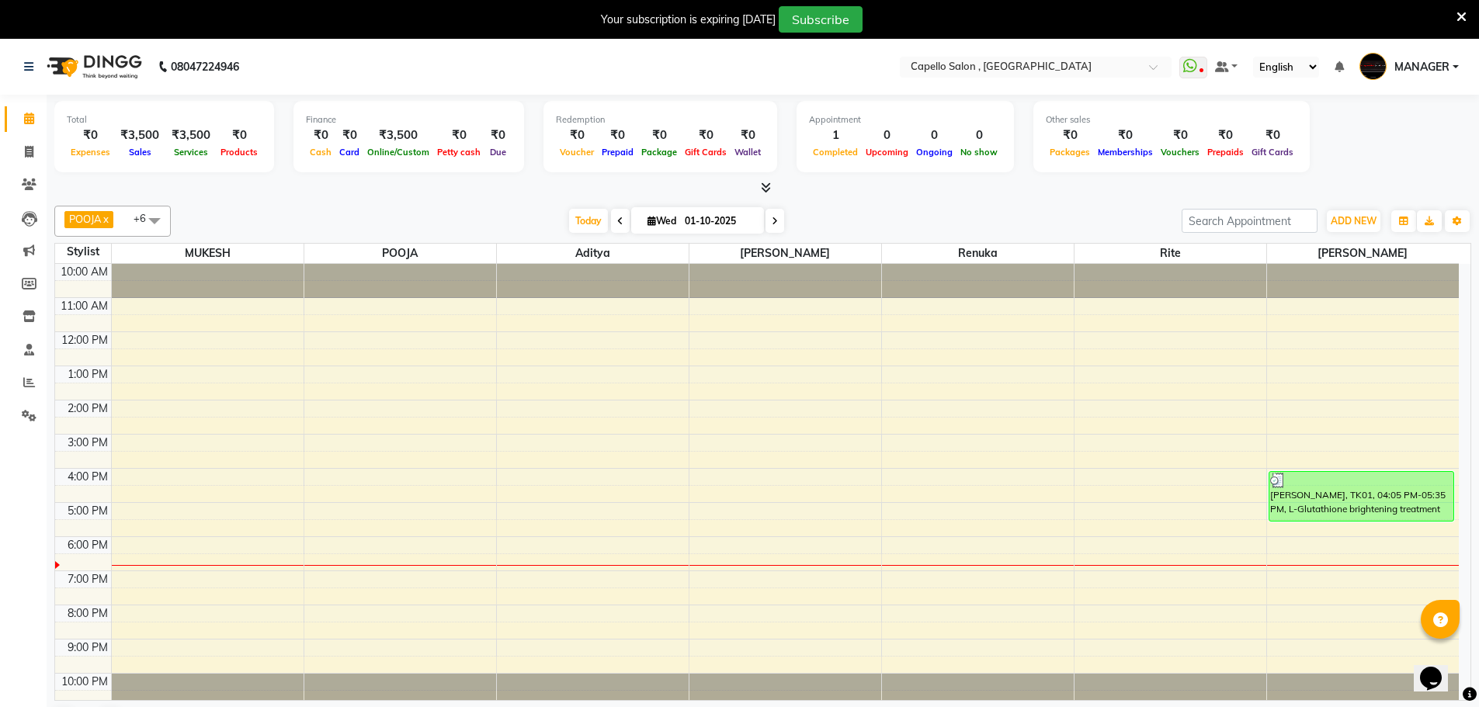
click at [1313, 69] on select "English ENGLISH Español العربية मराठी हिंदी ગુજરાતી தமிழ் 中文" at bounding box center [1286, 67] width 66 height 21
click at [1340, 140] on div "Total ₹0 Expenses ₹3,500 Sales ₹3,500 Services ₹0 Products Finance ₹0 Cash ₹0 C…" at bounding box center [762, 139] width 1417 height 76
click at [1152, 68] on span at bounding box center [1158, 72] width 19 height 16
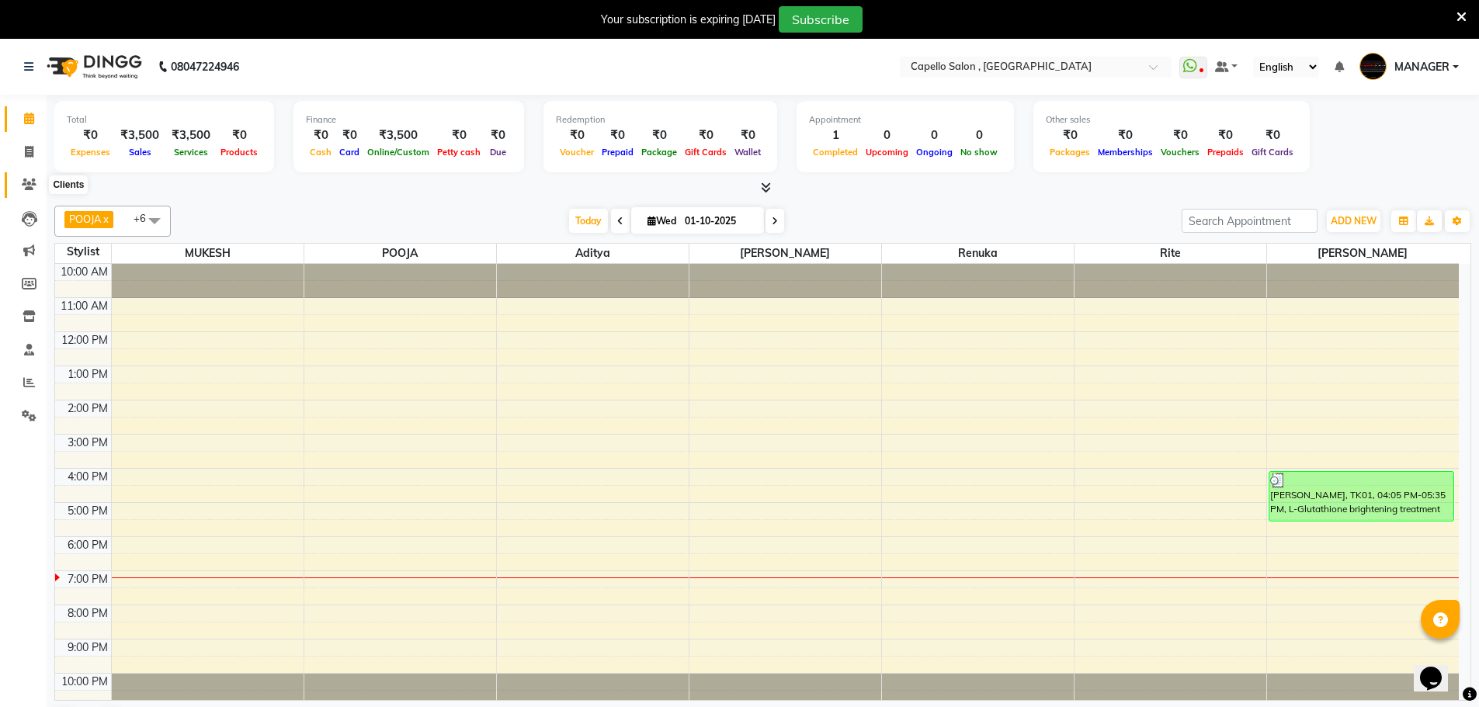
click at [31, 182] on icon at bounding box center [29, 185] width 15 height 12
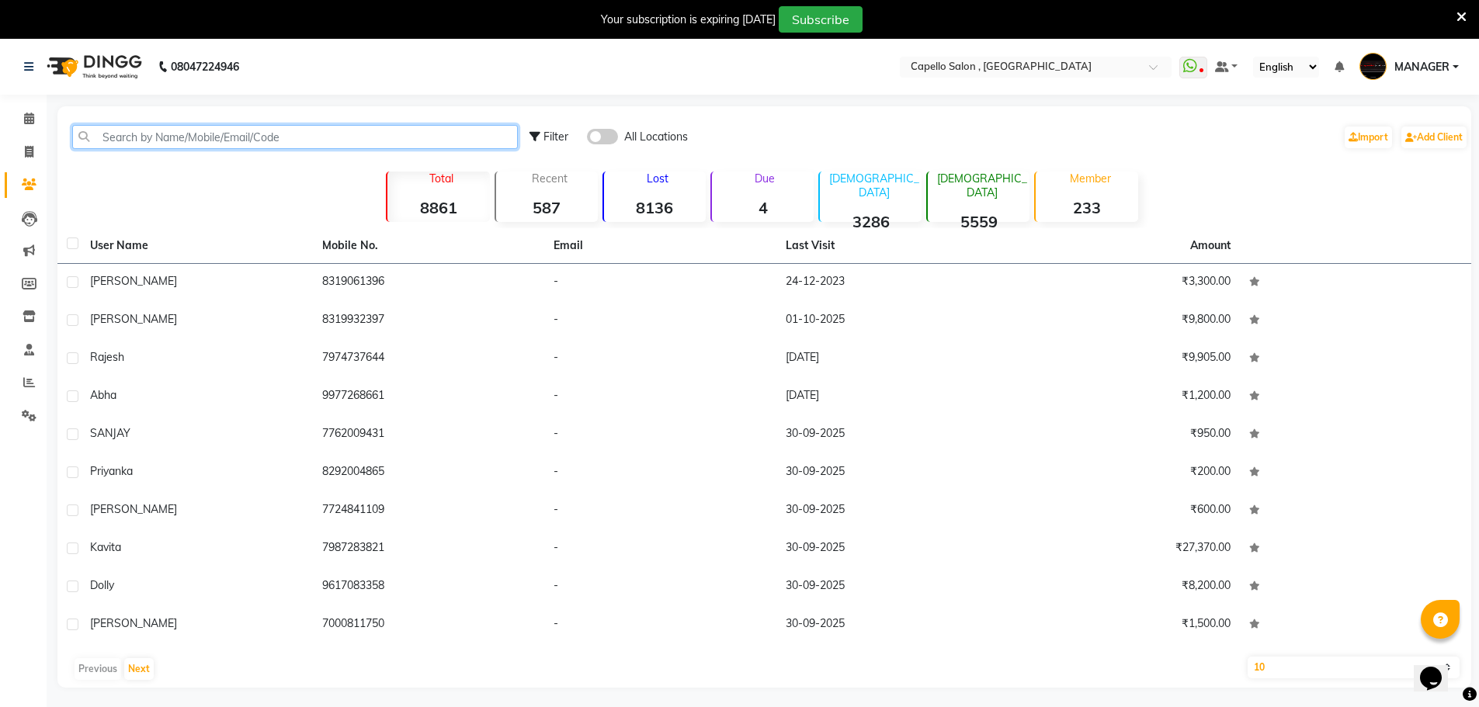
click at [120, 134] on input "text" at bounding box center [295, 137] width 446 height 24
click at [30, 158] on span at bounding box center [29, 153] width 27 height 18
select select "service"
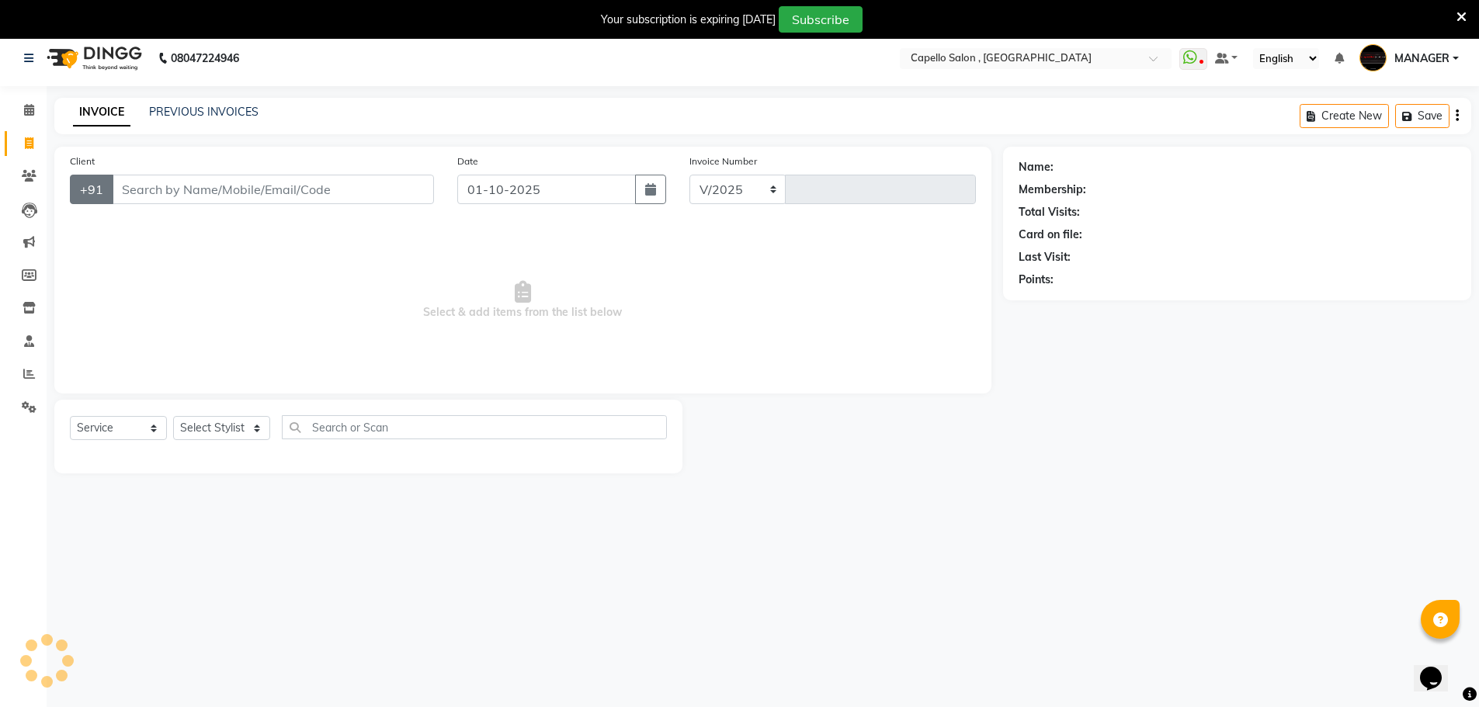
select select "831"
type input "1727"
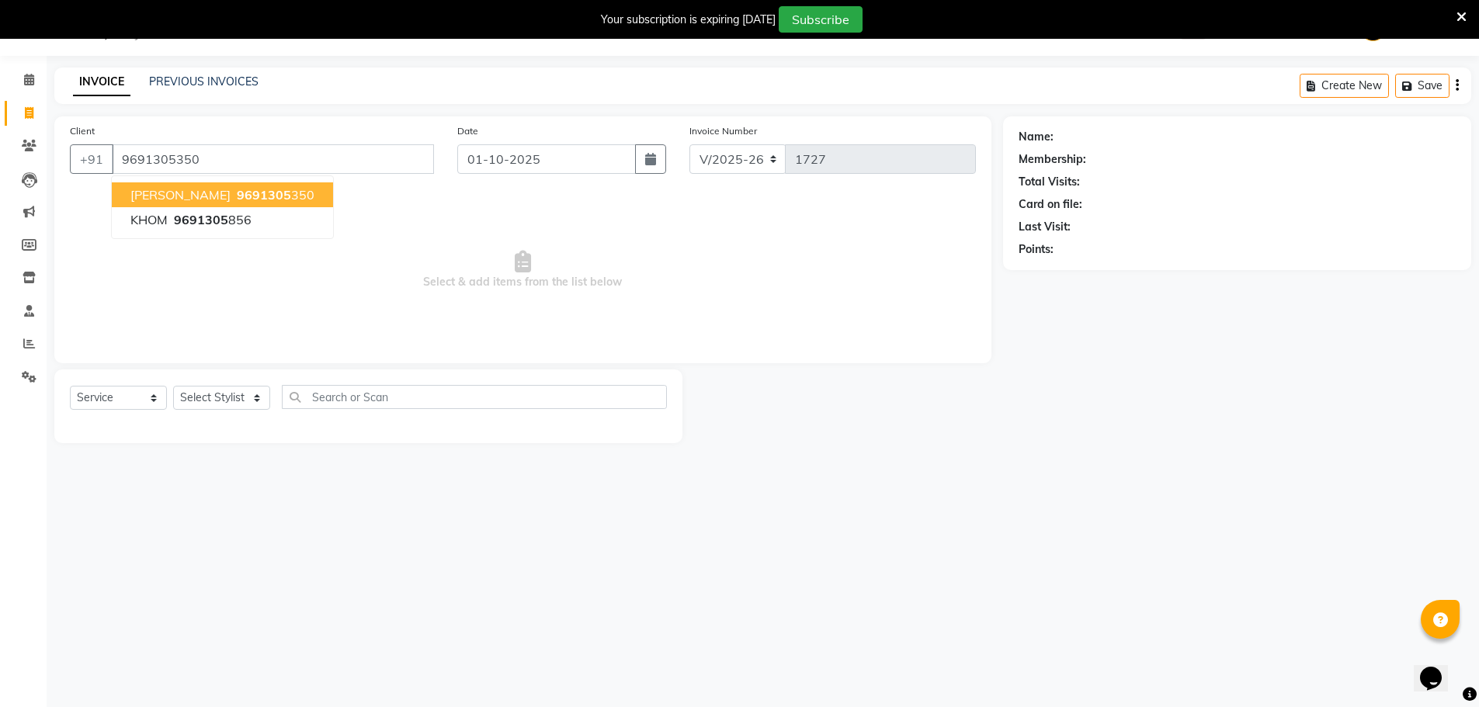
type input "9691305350"
click at [578, 218] on span "Select & add items from the list below" at bounding box center [523, 270] width 906 height 155
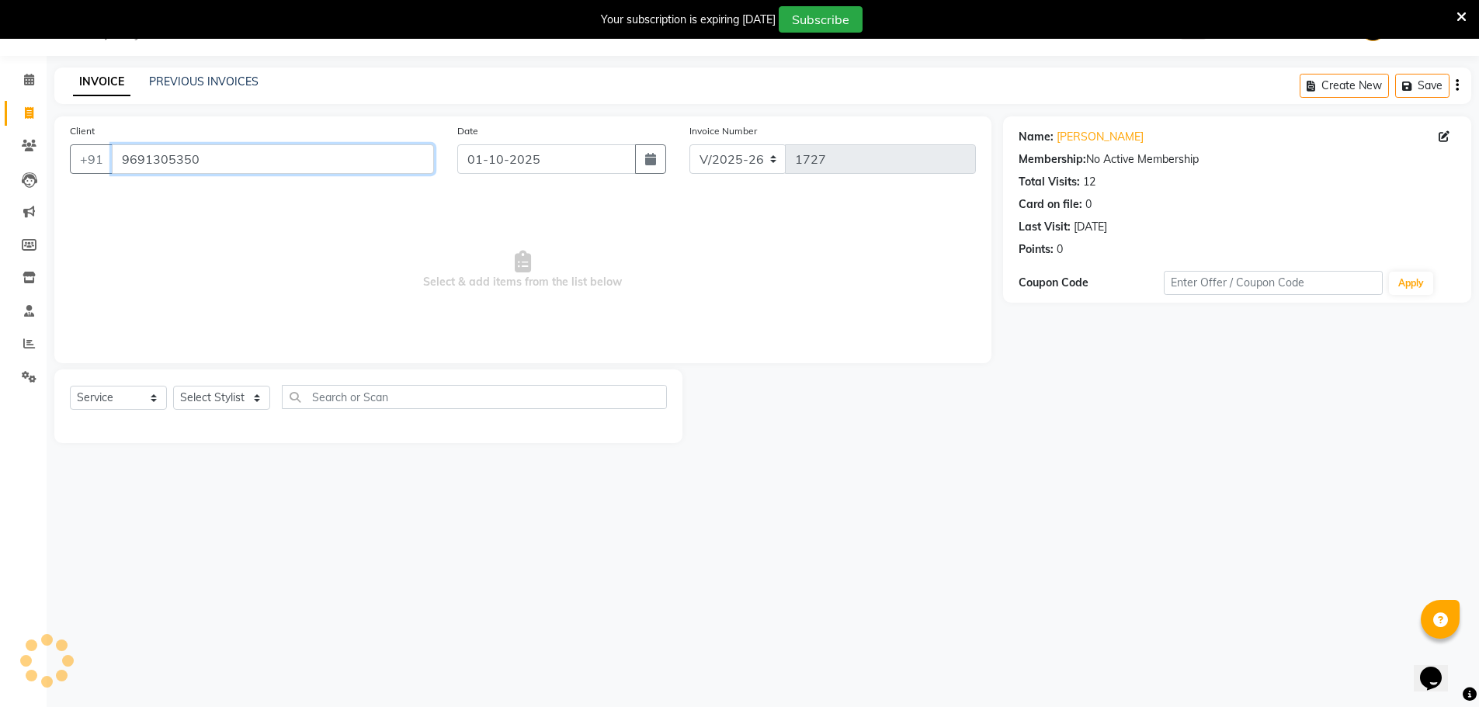
drag, startPoint x: 217, startPoint y: 154, endPoint x: 121, endPoint y: 162, distance: 95.8
click at [121, 162] on input "9691305350" at bounding box center [273, 159] width 322 height 30
click at [39, 149] on span at bounding box center [29, 146] width 27 height 18
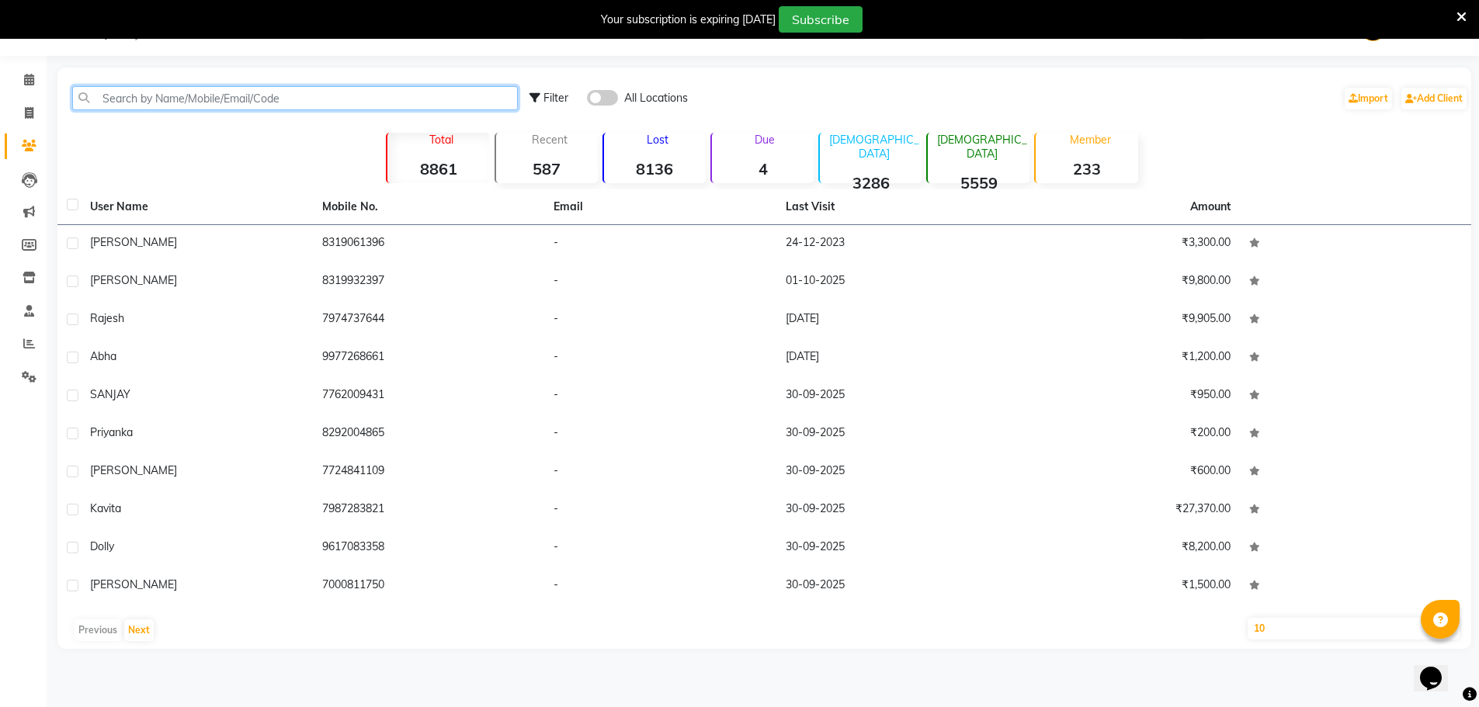
click at [310, 103] on input "text" at bounding box center [295, 98] width 446 height 24
paste input "9691305350"
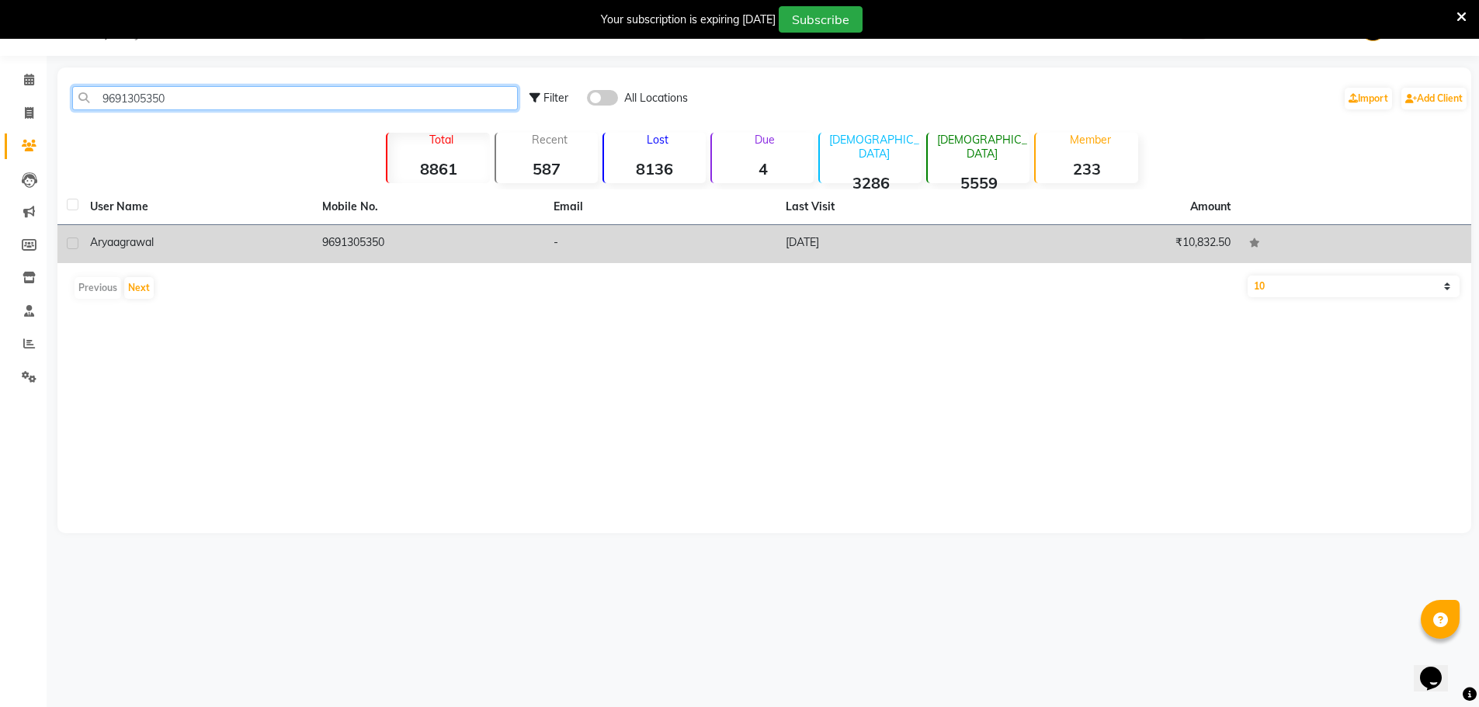
type input "9691305350"
click at [78, 238] on td at bounding box center [68, 244] width 23 height 38
click at [74, 244] on label at bounding box center [73, 244] width 12 height 12
click at [74, 244] on input "checkbox" at bounding box center [72, 244] width 10 height 10
checkbox input "true"
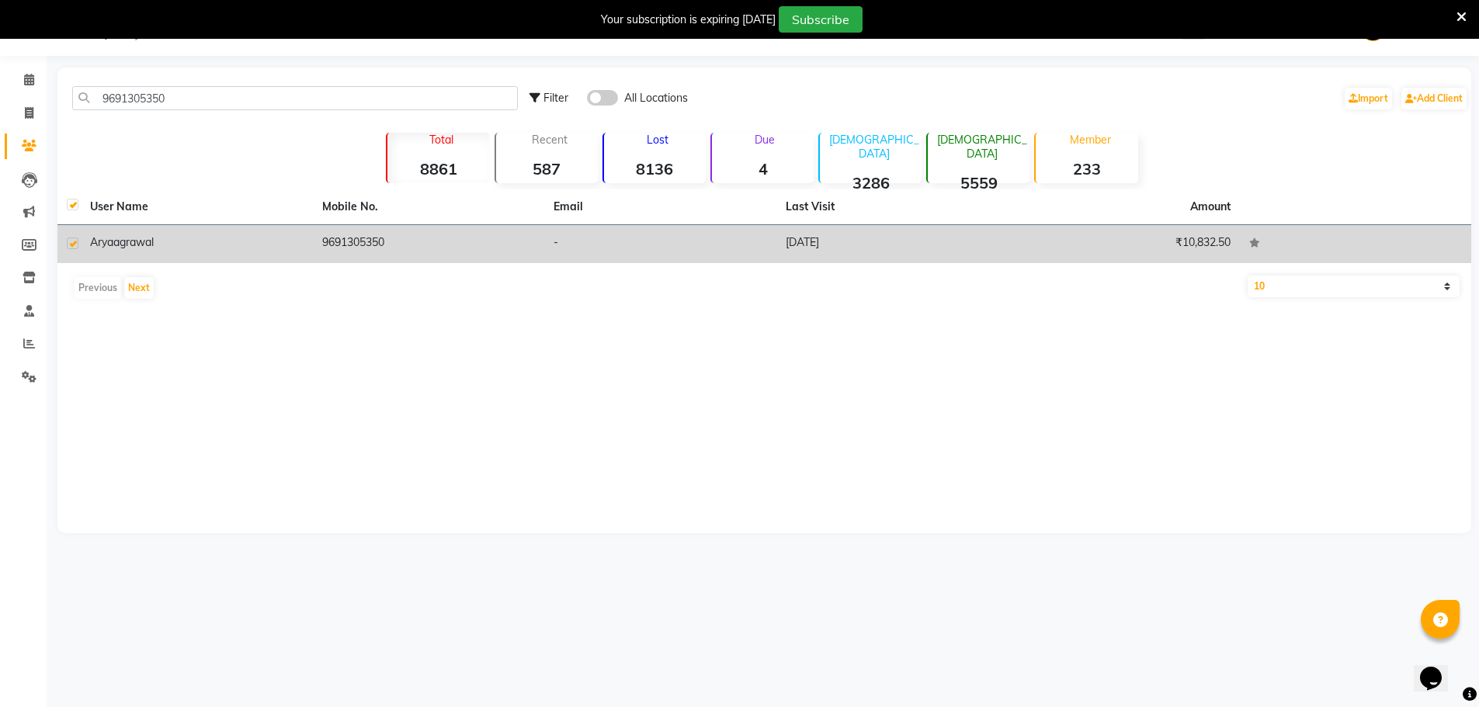
checkbox input "true"
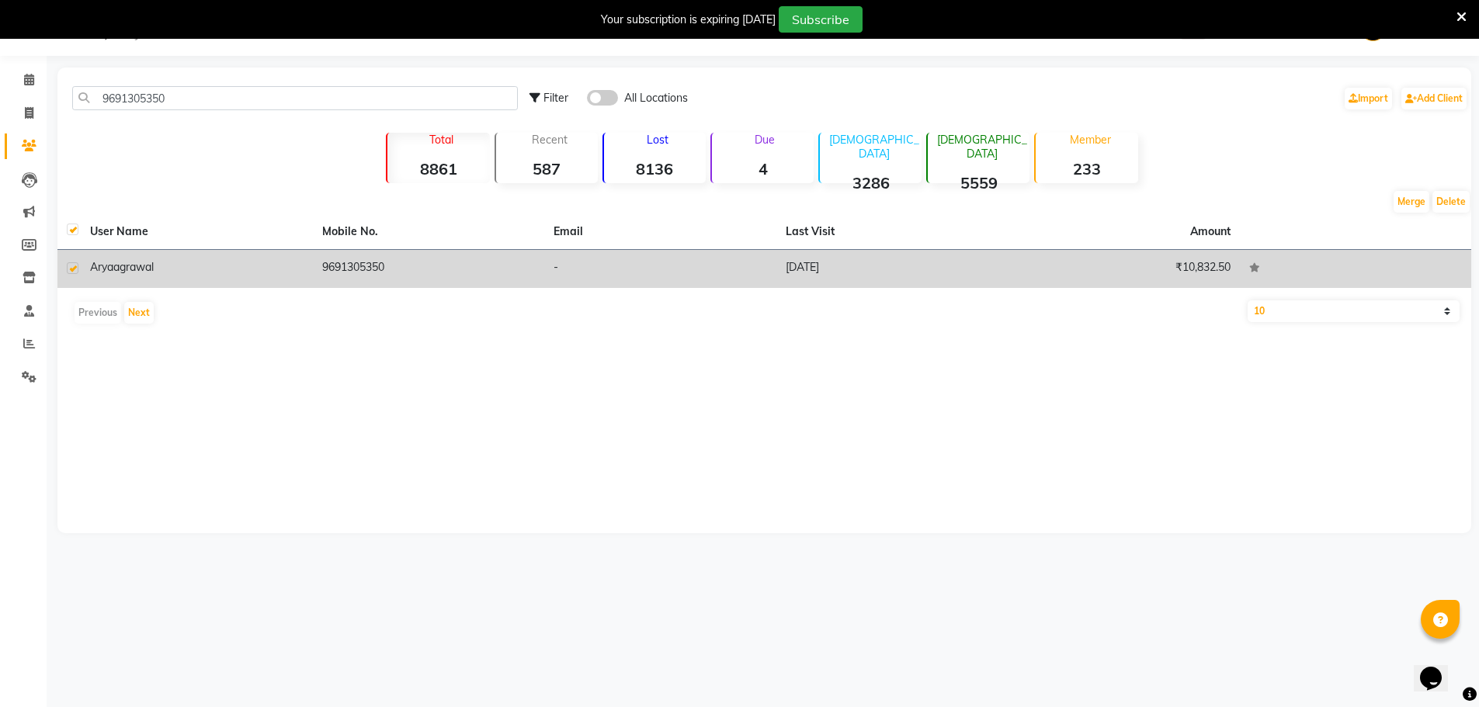
click at [165, 272] on div "[PERSON_NAME]" at bounding box center [197, 267] width 214 height 16
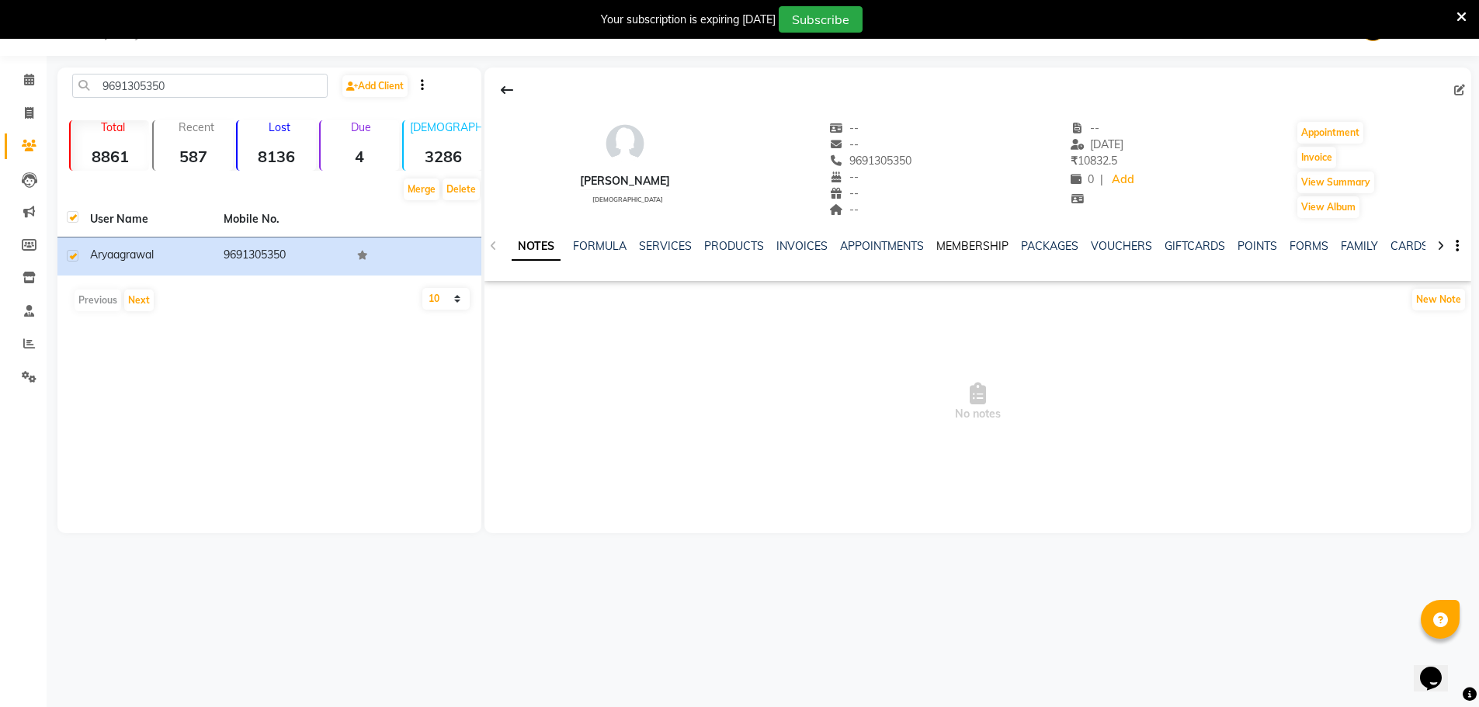
click at [944, 245] on link "MEMBERSHIP" at bounding box center [973, 246] width 72 height 14
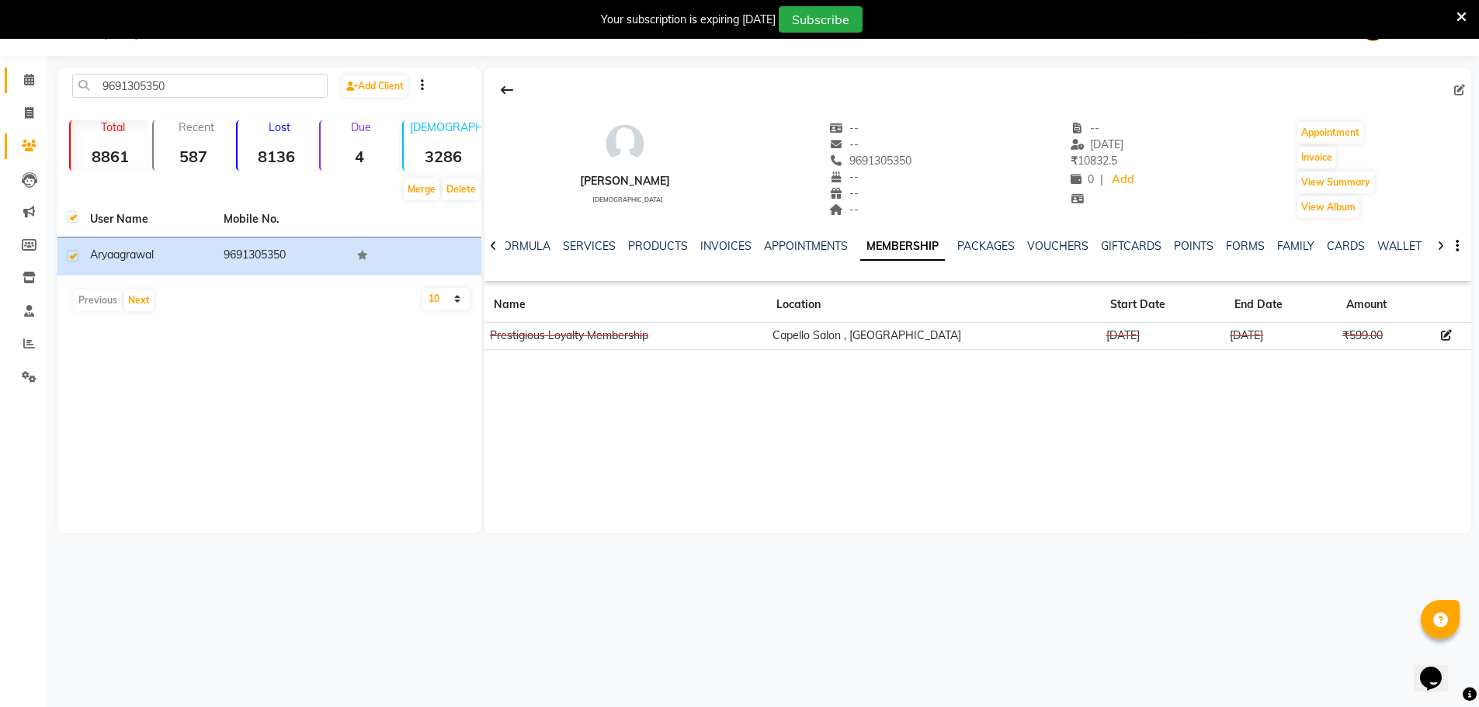
click at [30, 89] on link "Calendar" at bounding box center [23, 81] width 37 height 26
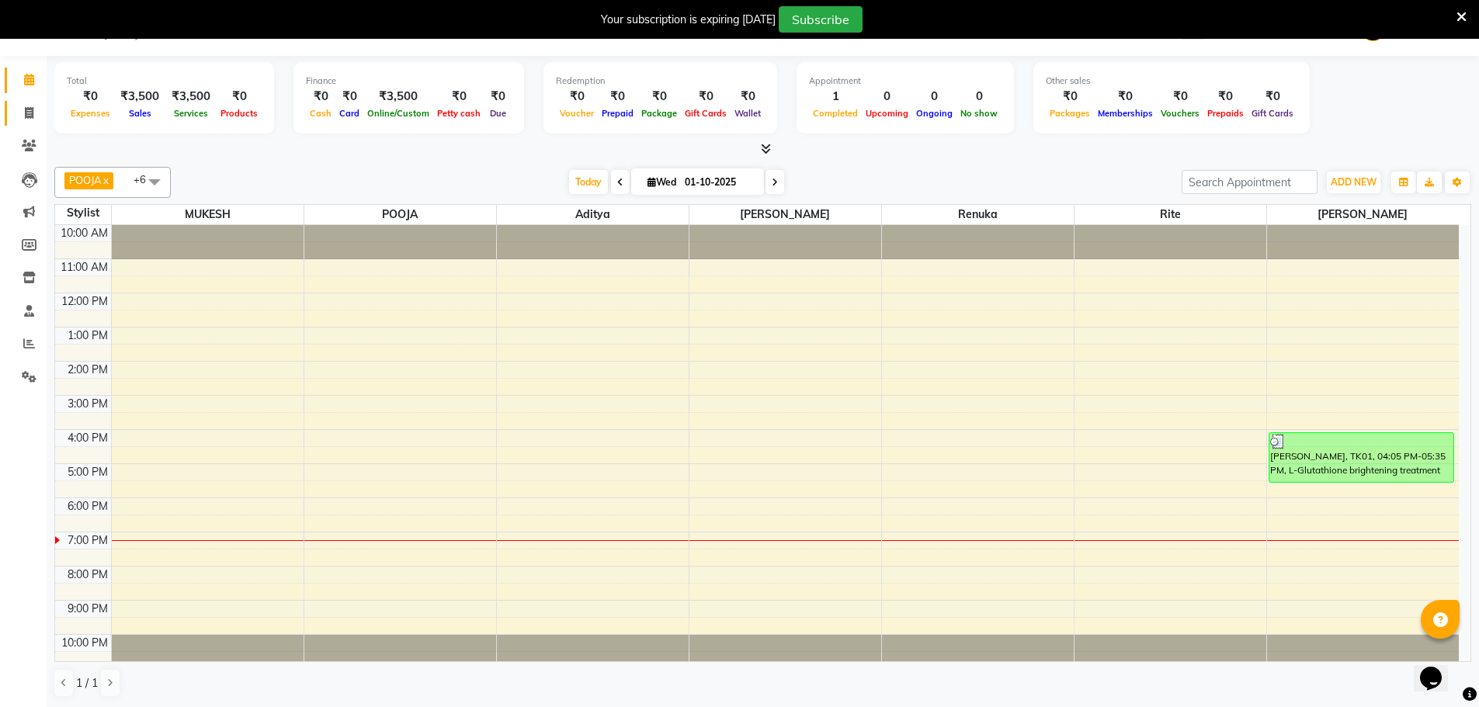
click at [30, 123] on link "Invoice" at bounding box center [23, 114] width 37 height 26
select select "service"
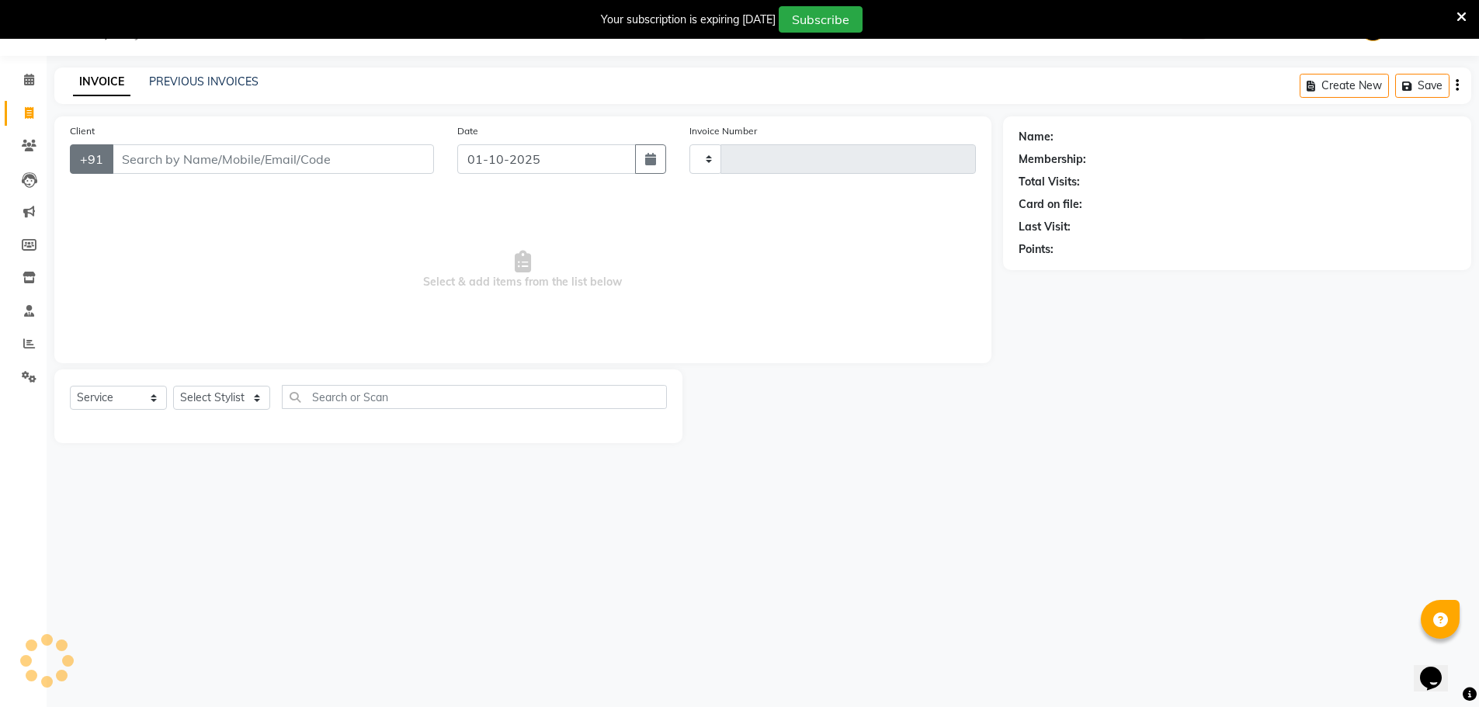
type input "1727"
select select "831"
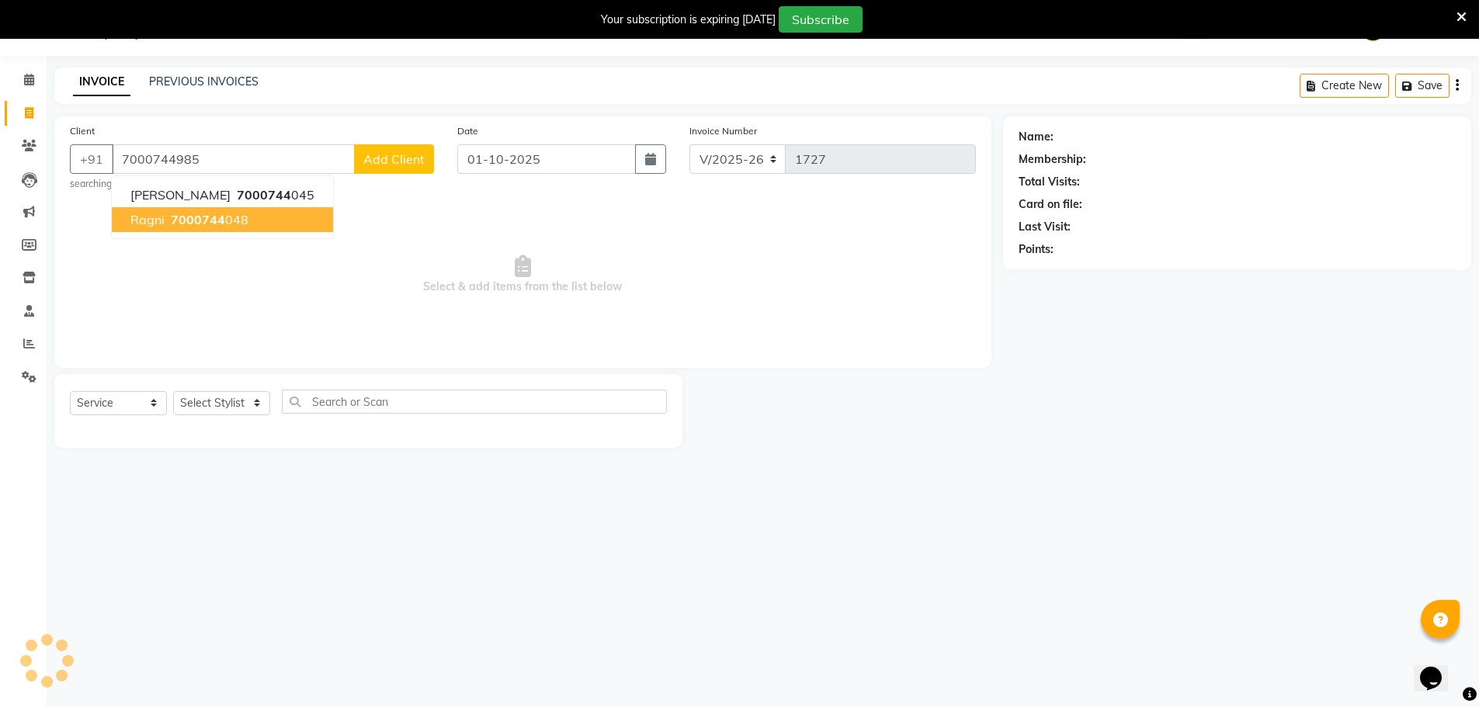
type input "7000744985"
click at [293, 275] on span "Select & add items from the list below" at bounding box center [523, 274] width 906 height 155
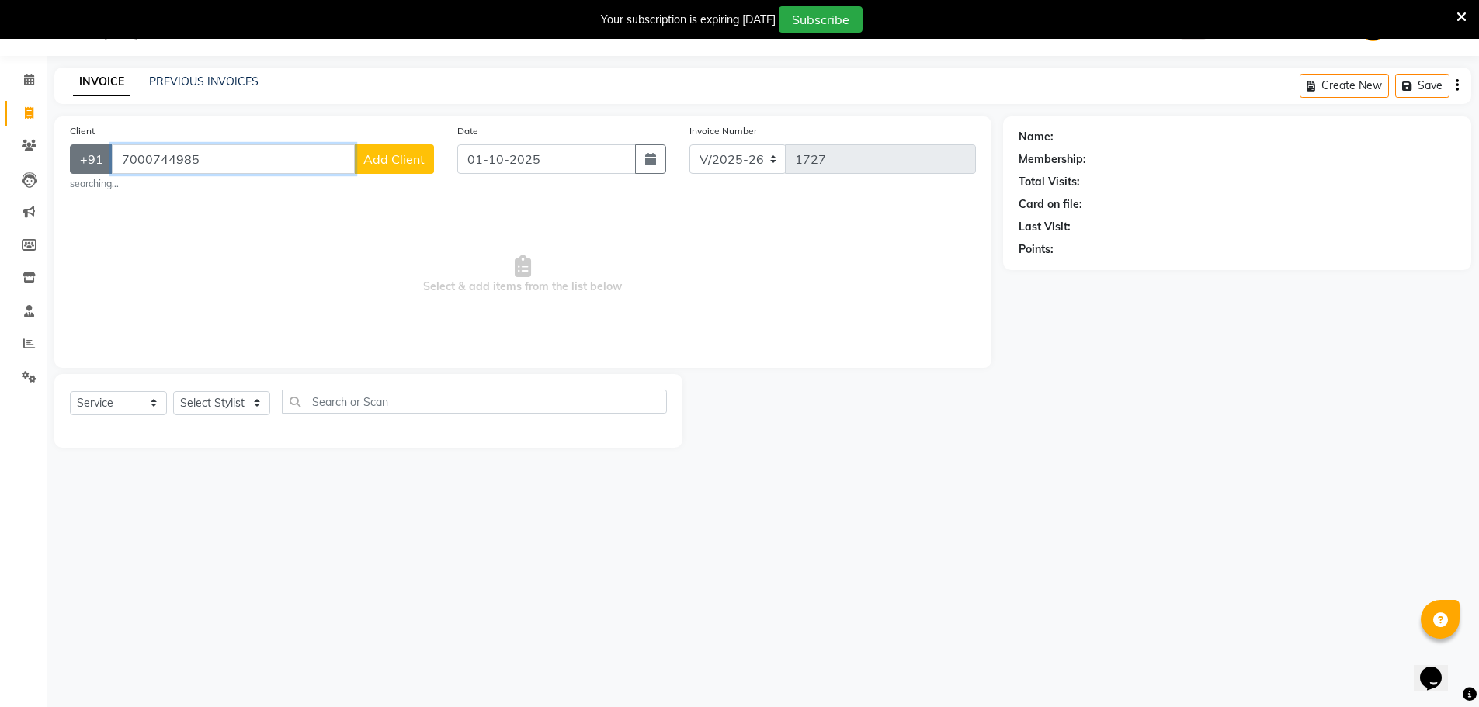
drag, startPoint x: 217, startPoint y: 153, endPoint x: 85, endPoint y: 173, distance: 132.8
click at [85, 173] on div "[PHONE_NUMBER] Add Client" at bounding box center [252, 159] width 364 height 30
click at [162, 160] on input "Client" at bounding box center [273, 159] width 322 height 30
type input "9039577777"
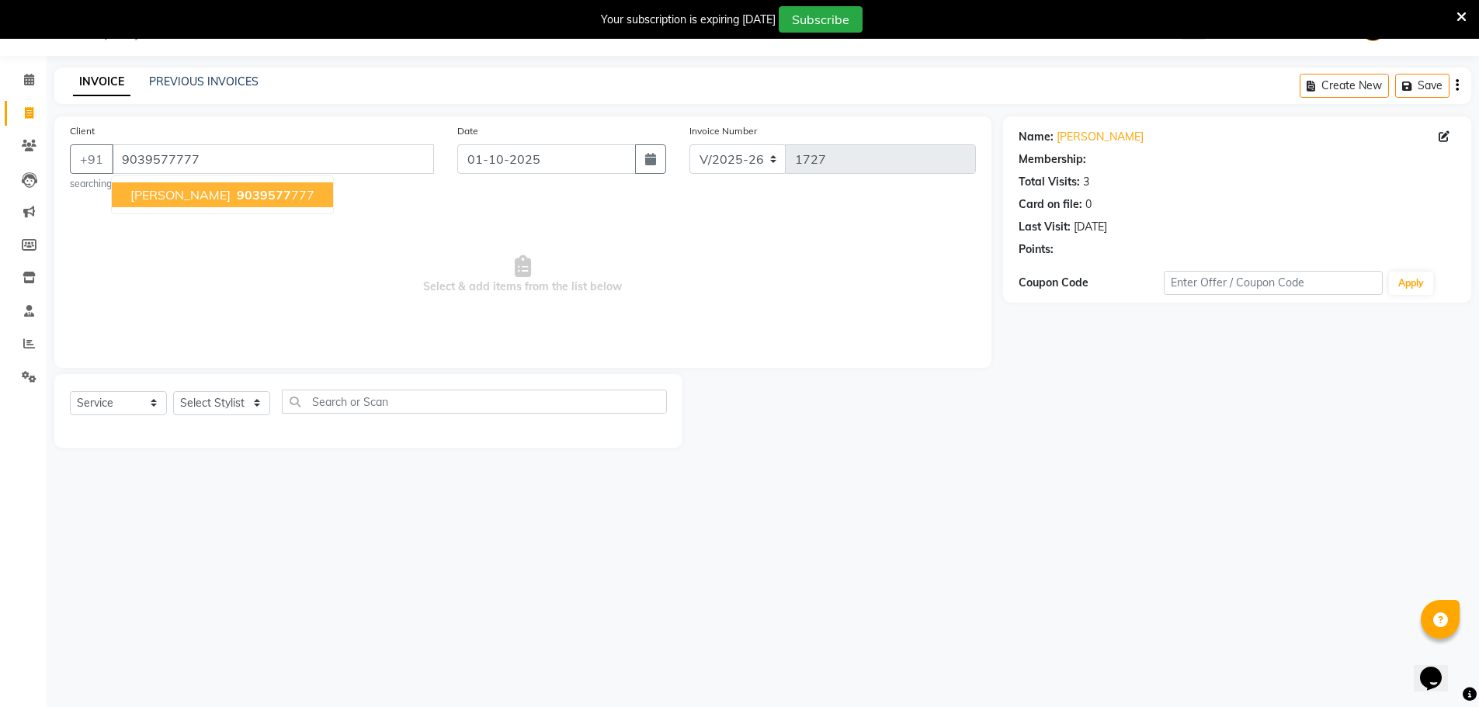
select select "1: Object"
click at [204, 412] on select "Select Stylist [PERSON_NAME] [PERSON_NAME] GEETA [PERSON_NAME] KIRAN MANAGER [P…" at bounding box center [221, 403] width 97 height 24
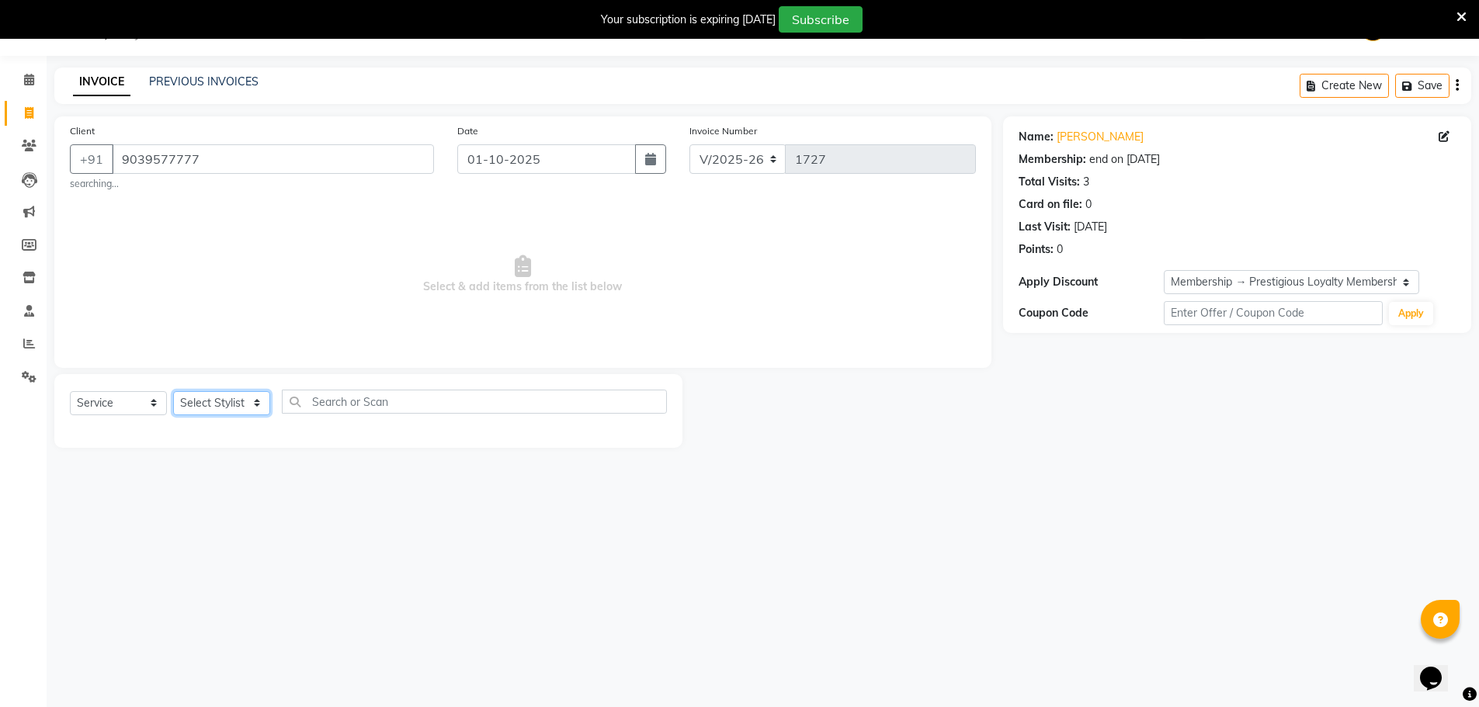
select select "72539"
click at [173, 391] on select "Select Stylist [PERSON_NAME] [PERSON_NAME] GEETA [PERSON_NAME] KIRAN MANAGER [P…" at bounding box center [221, 403] width 97 height 24
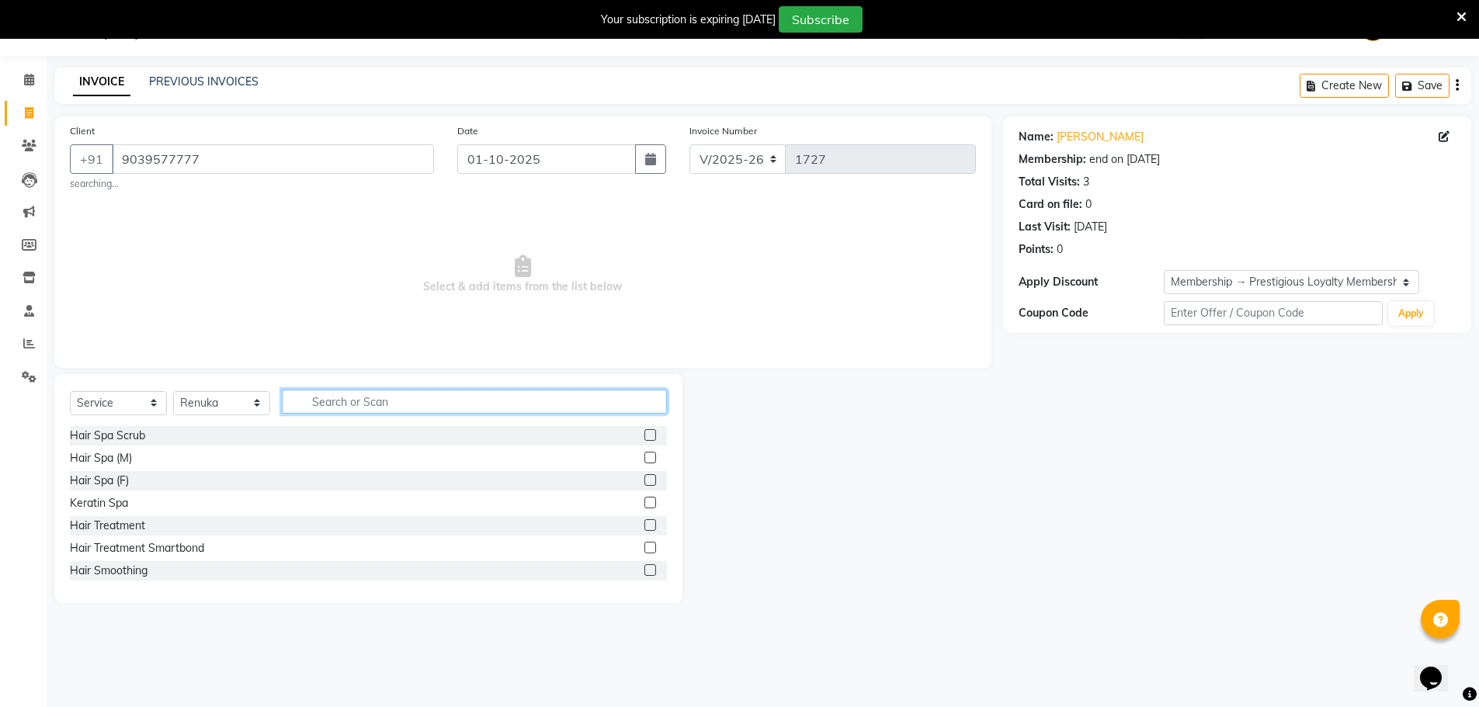
click at [356, 398] on input "text" at bounding box center [474, 402] width 385 height 24
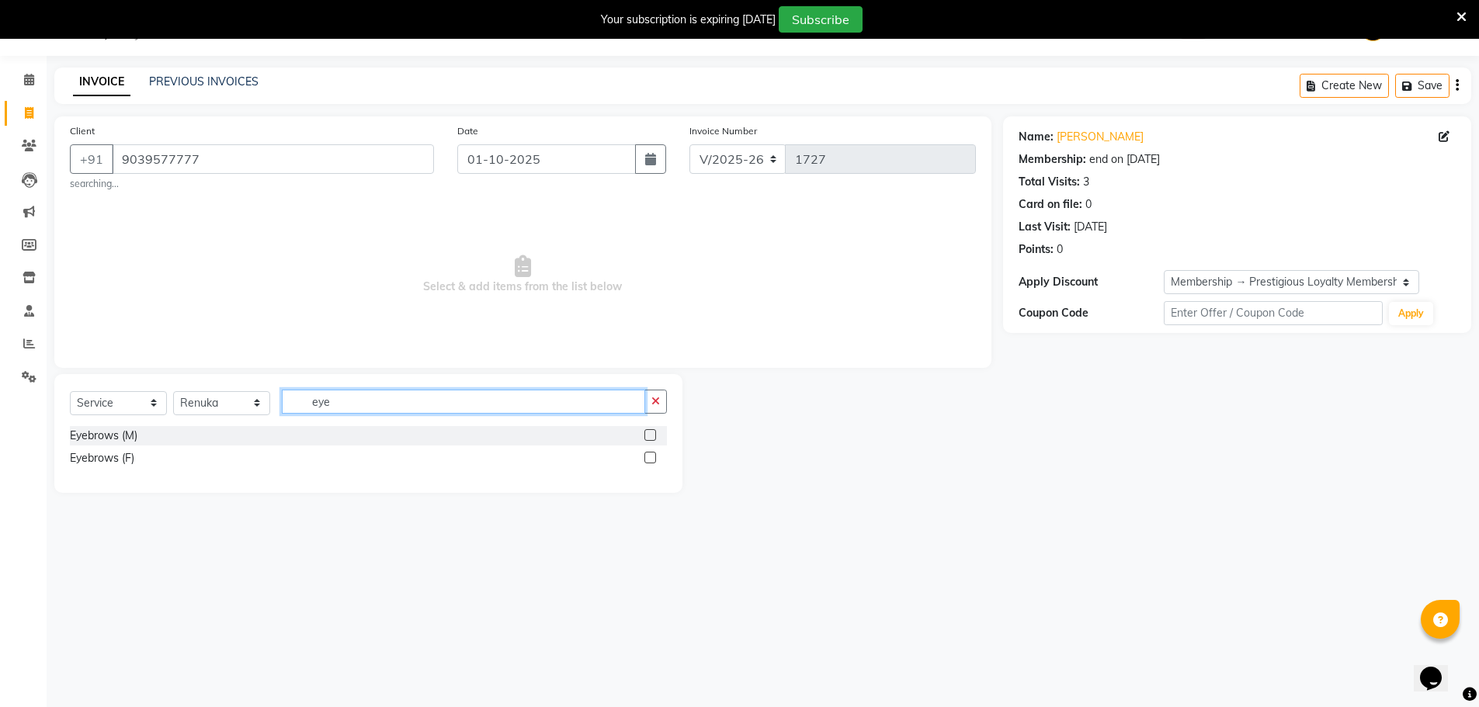
type input "eye"
click at [652, 459] on label at bounding box center [651, 458] width 12 height 12
click at [652, 459] on input "checkbox" at bounding box center [650, 459] width 10 height 10
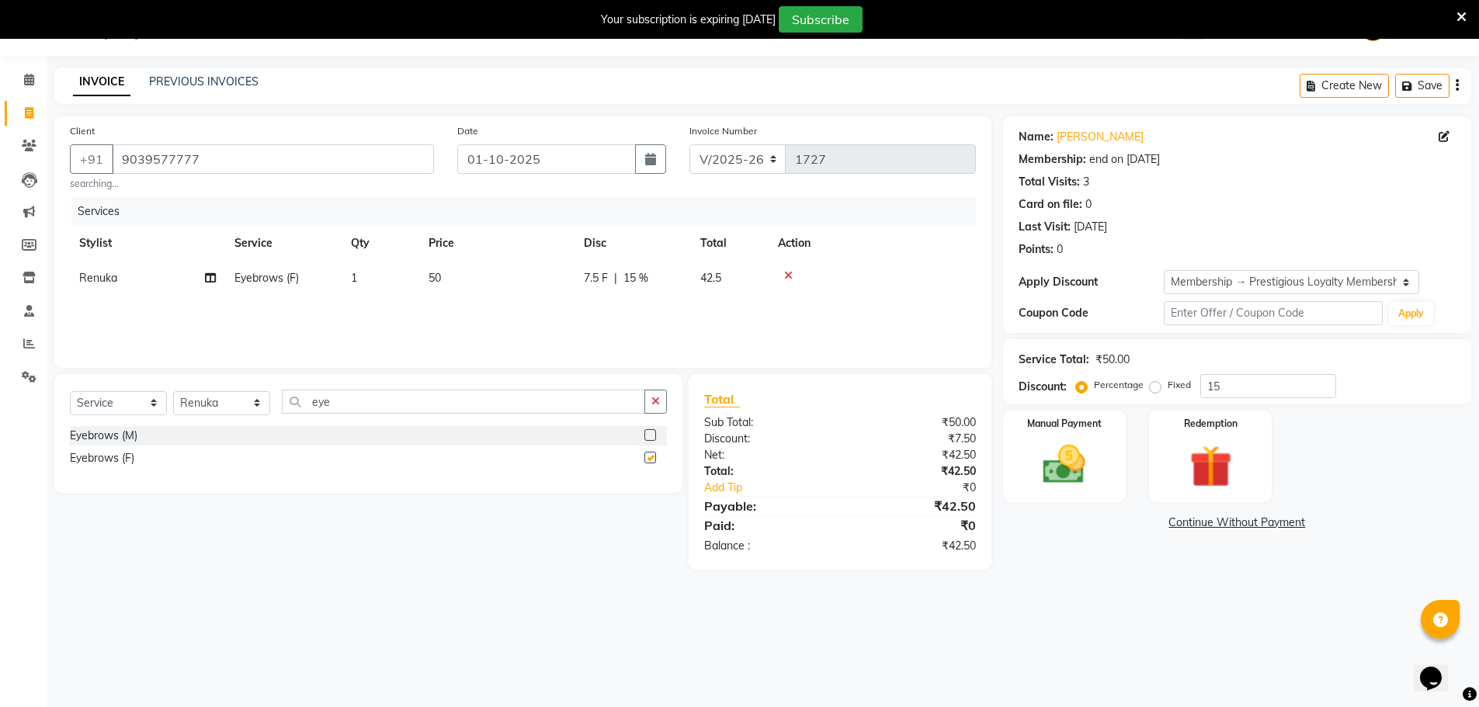
checkbox input "false"
click at [241, 417] on div "Select Service Product Membership Package Voucher Prepaid Gift Card Select Styl…" at bounding box center [368, 408] width 597 height 36
click at [242, 398] on select "Select Stylist [PERSON_NAME] [PERSON_NAME] GEETA [PERSON_NAME] KIRAN MANAGER [P…" at bounding box center [221, 403] width 97 height 24
select select "28064"
click at [173, 391] on select "Select Stylist [PERSON_NAME] [PERSON_NAME] GEETA [PERSON_NAME] KIRAN MANAGER [P…" at bounding box center [221, 403] width 97 height 24
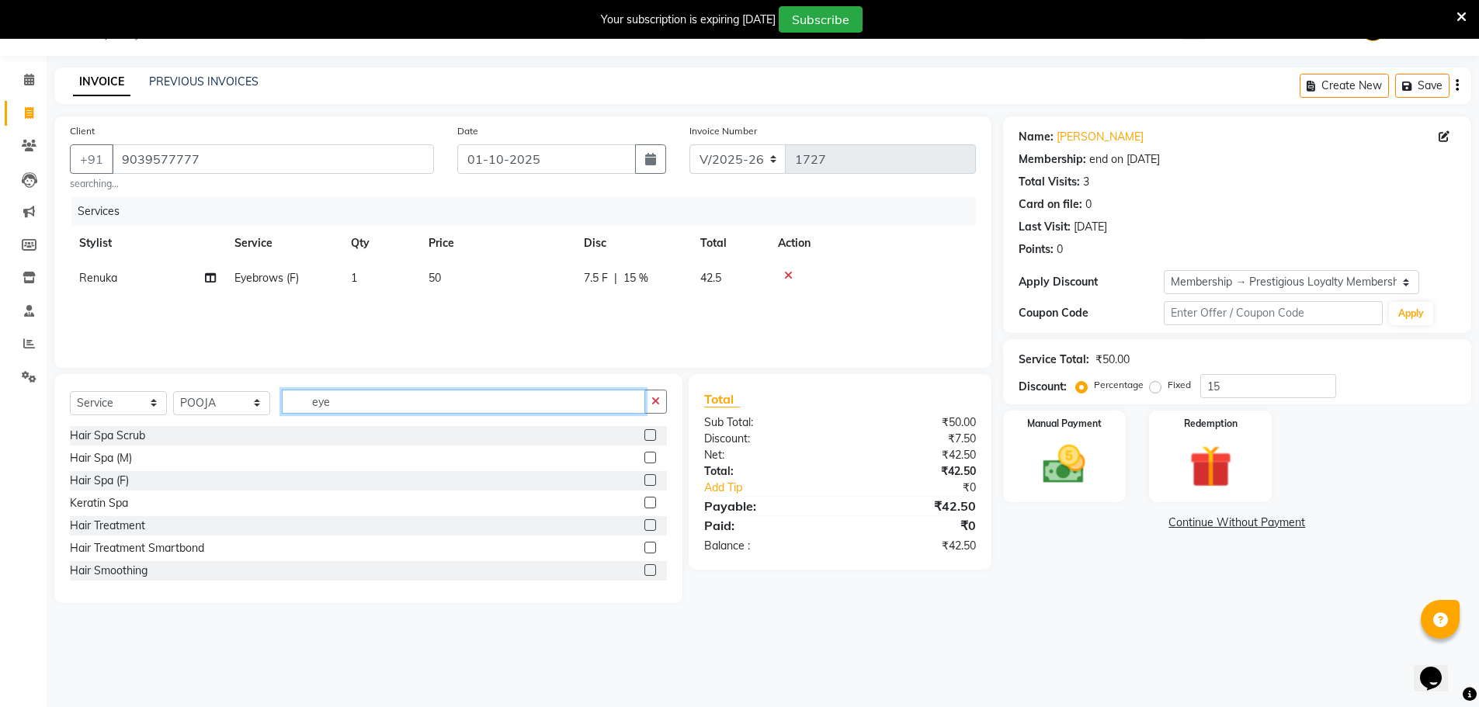
click at [353, 403] on input "eye" at bounding box center [463, 402] width 363 height 24
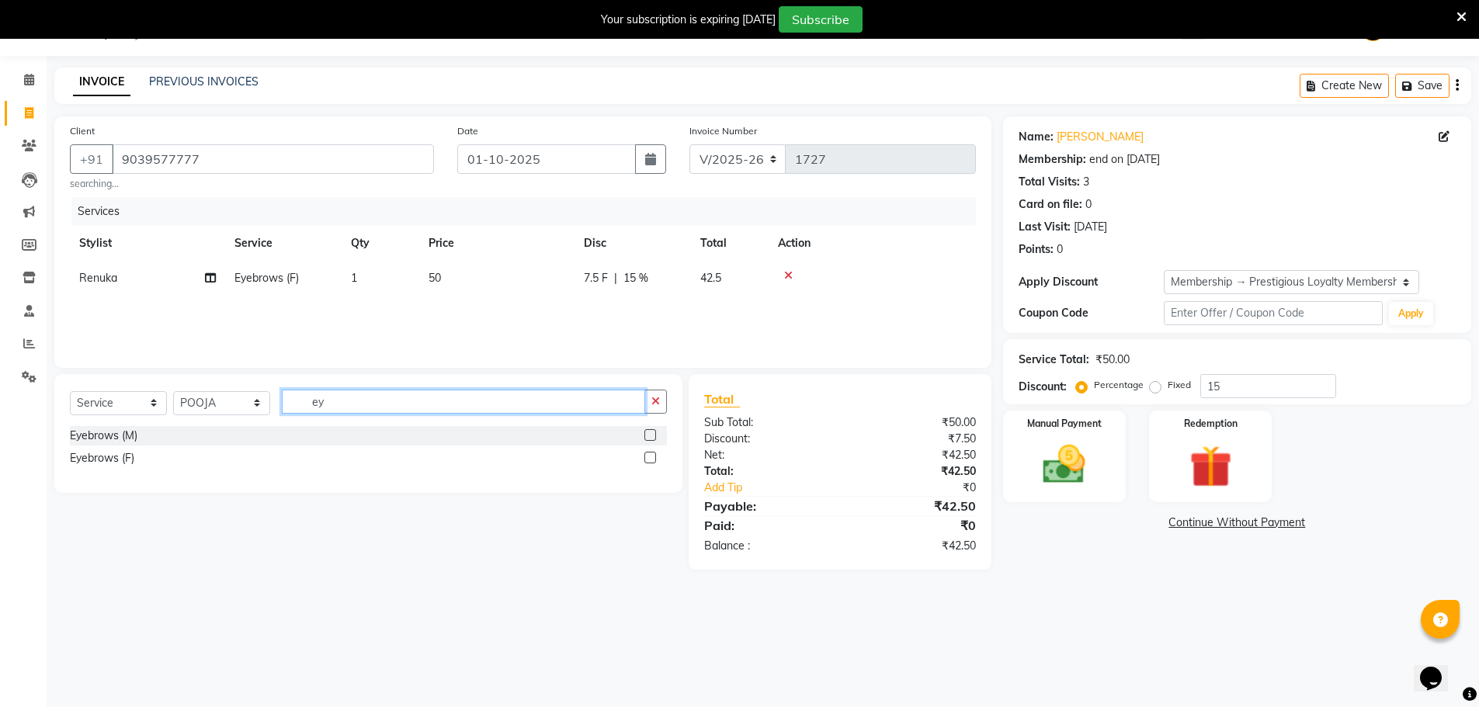
type input "eye"
click at [647, 457] on label at bounding box center [651, 458] width 12 height 12
click at [647, 457] on input "checkbox" at bounding box center [650, 459] width 10 height 10
checkbox input "false"
click at [1051, 477] on img at bounding box center [1064, 465] width 71 height 50
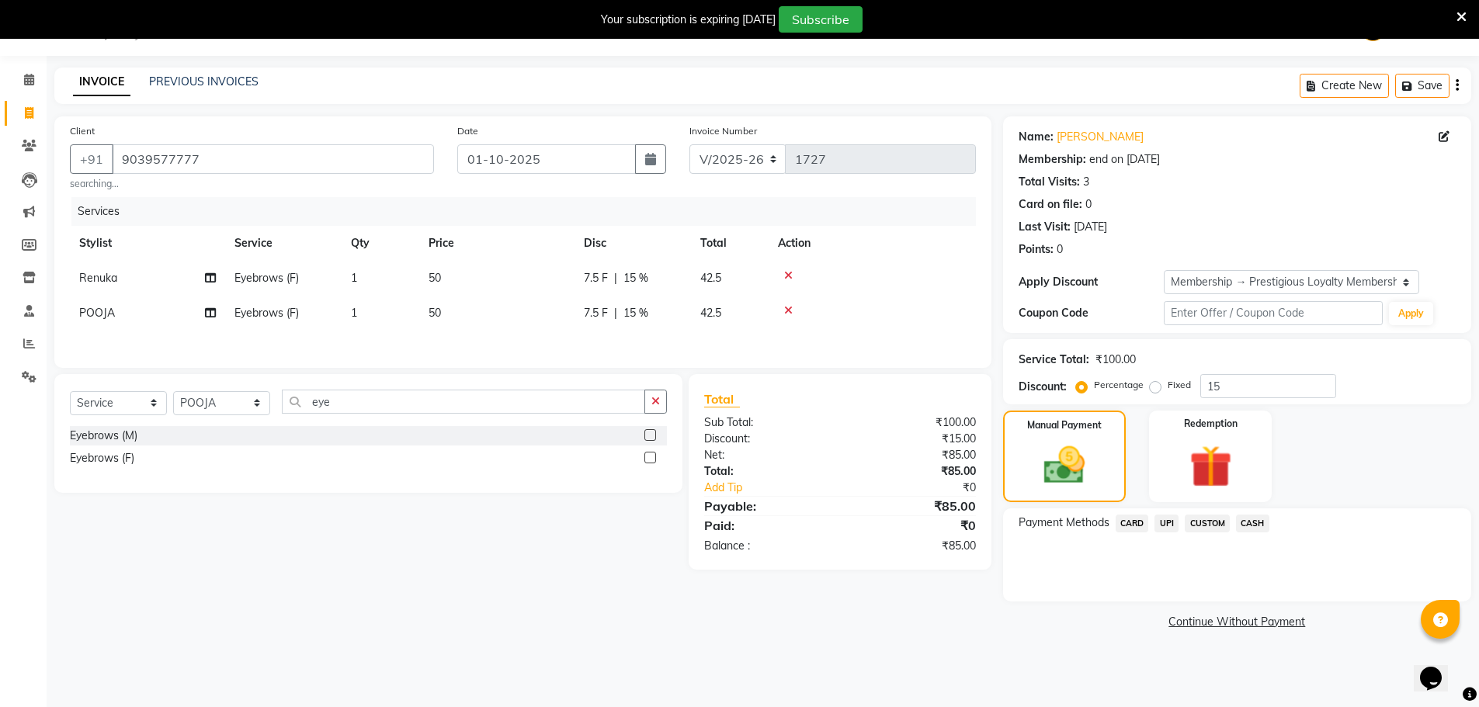
click at [1174, 523] on span "UPI" at bounding box center [1167, 524] width 24 height 18
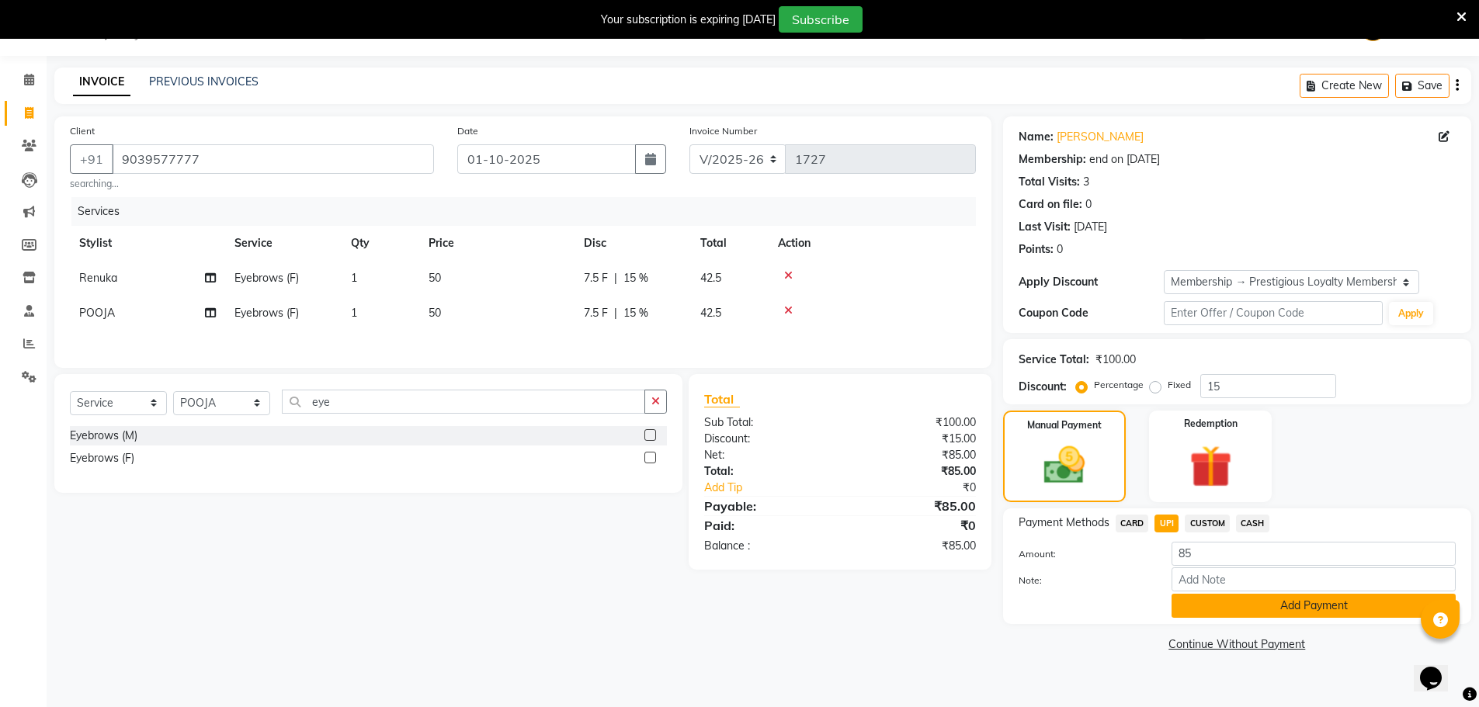
click at [1281, 603] on button "Add Payment" at bounding box center [1314, 606] width 284 height 24
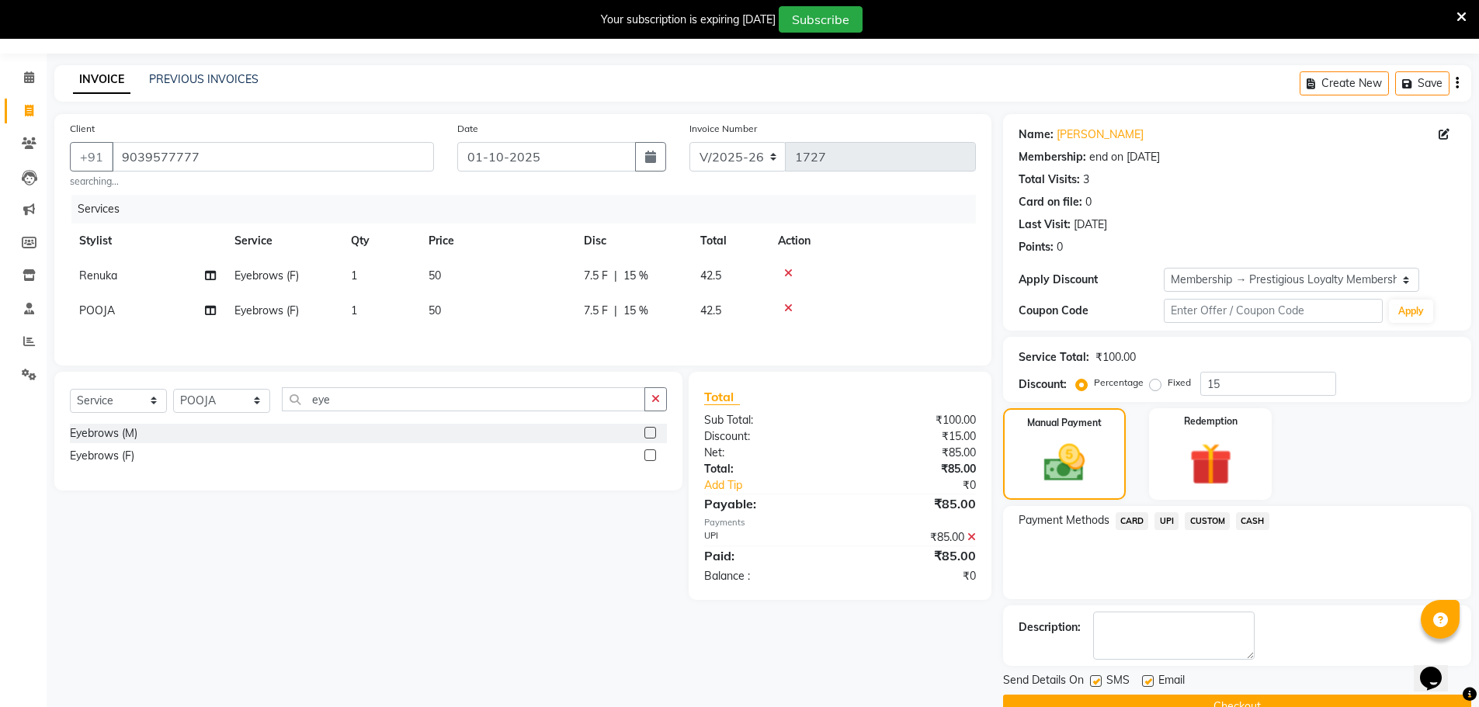
scroll to position [76, 0]
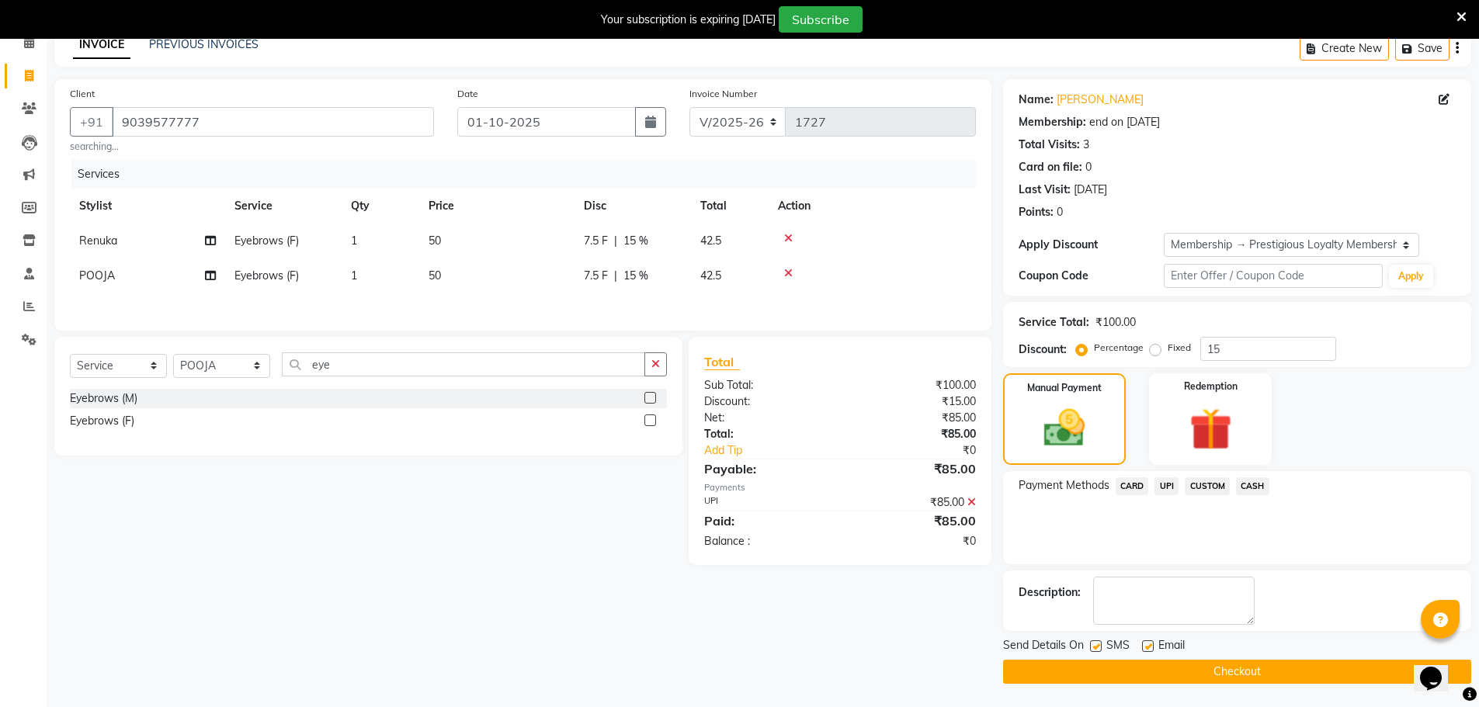
click at [1225, 674] on button "Checkout" at bounding box center [1237, 672] width 468 height 24
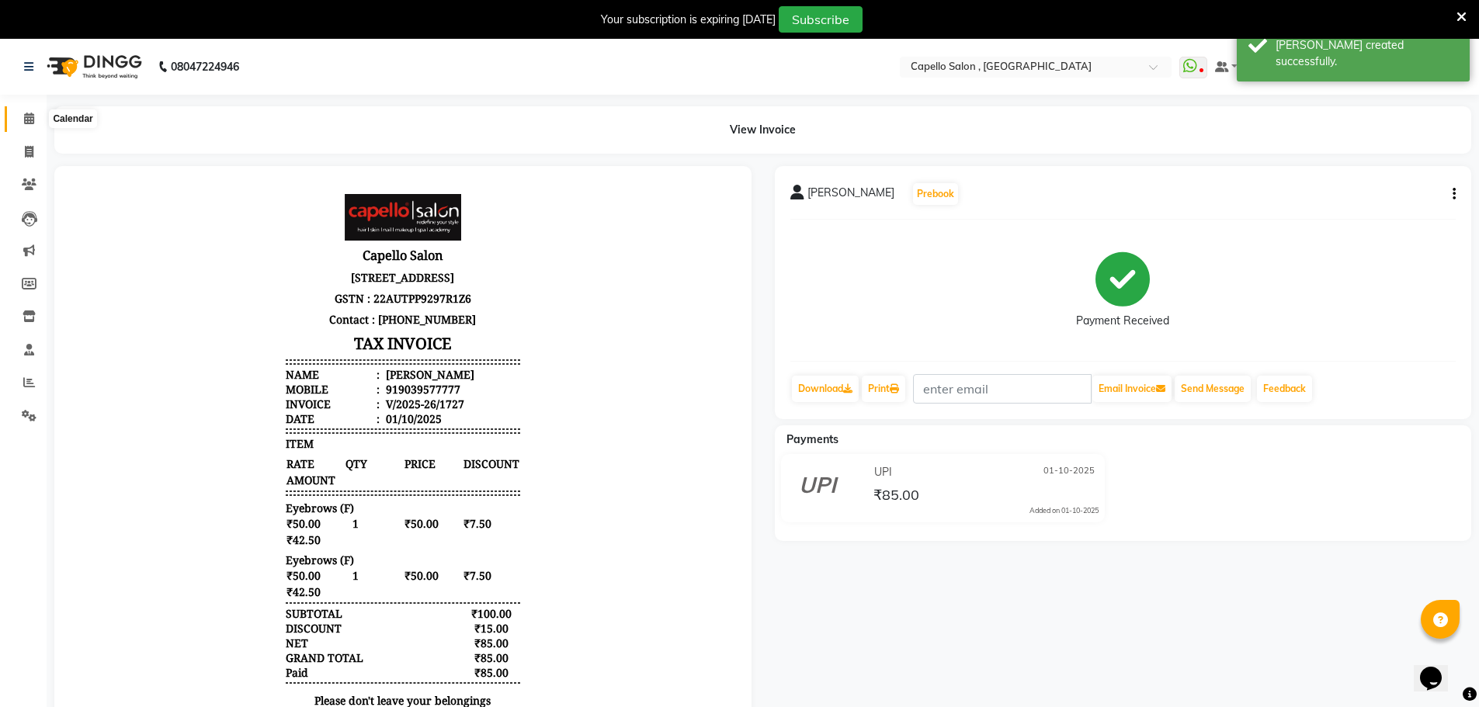
click at [20, 122] on span at bounding box center [29, 119] width 27 height 18
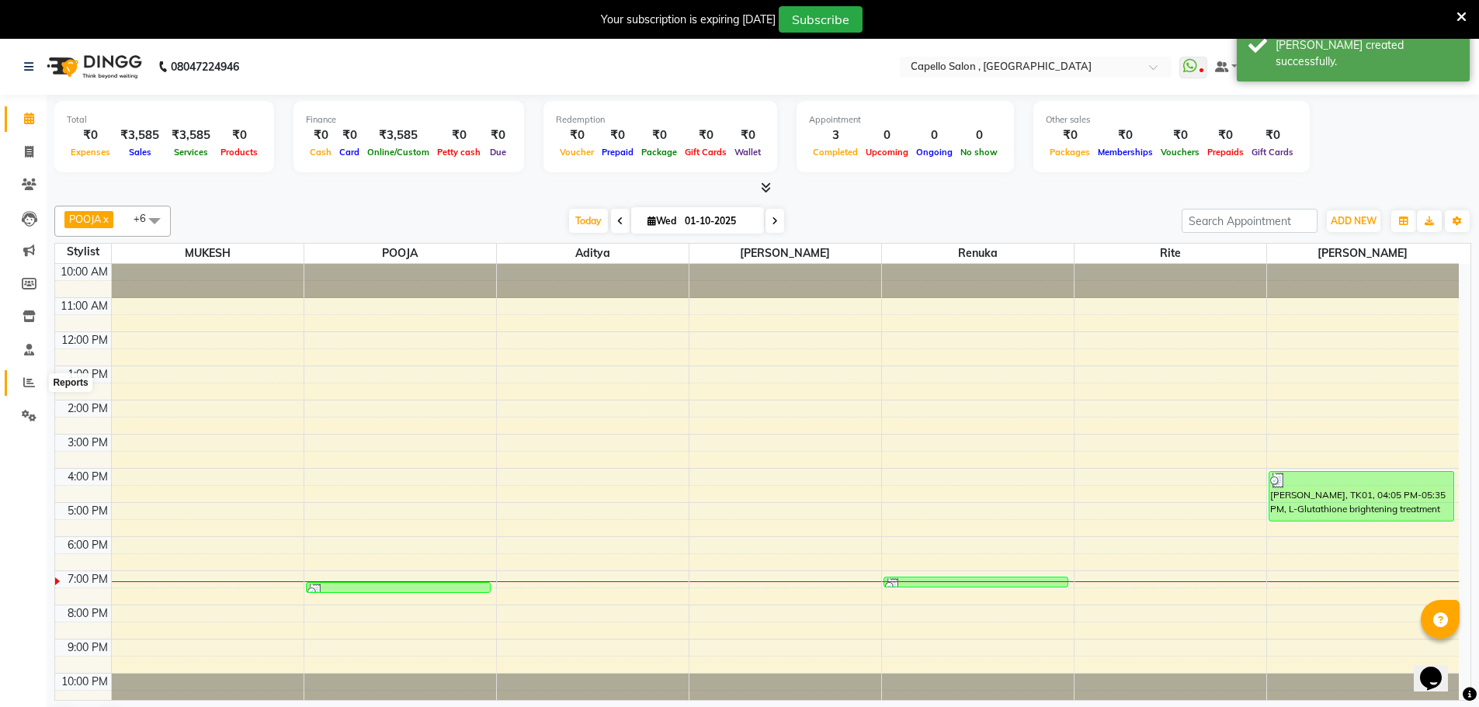
click at [38, 381] on span at bounding box center [29, 383] width 27 height 18
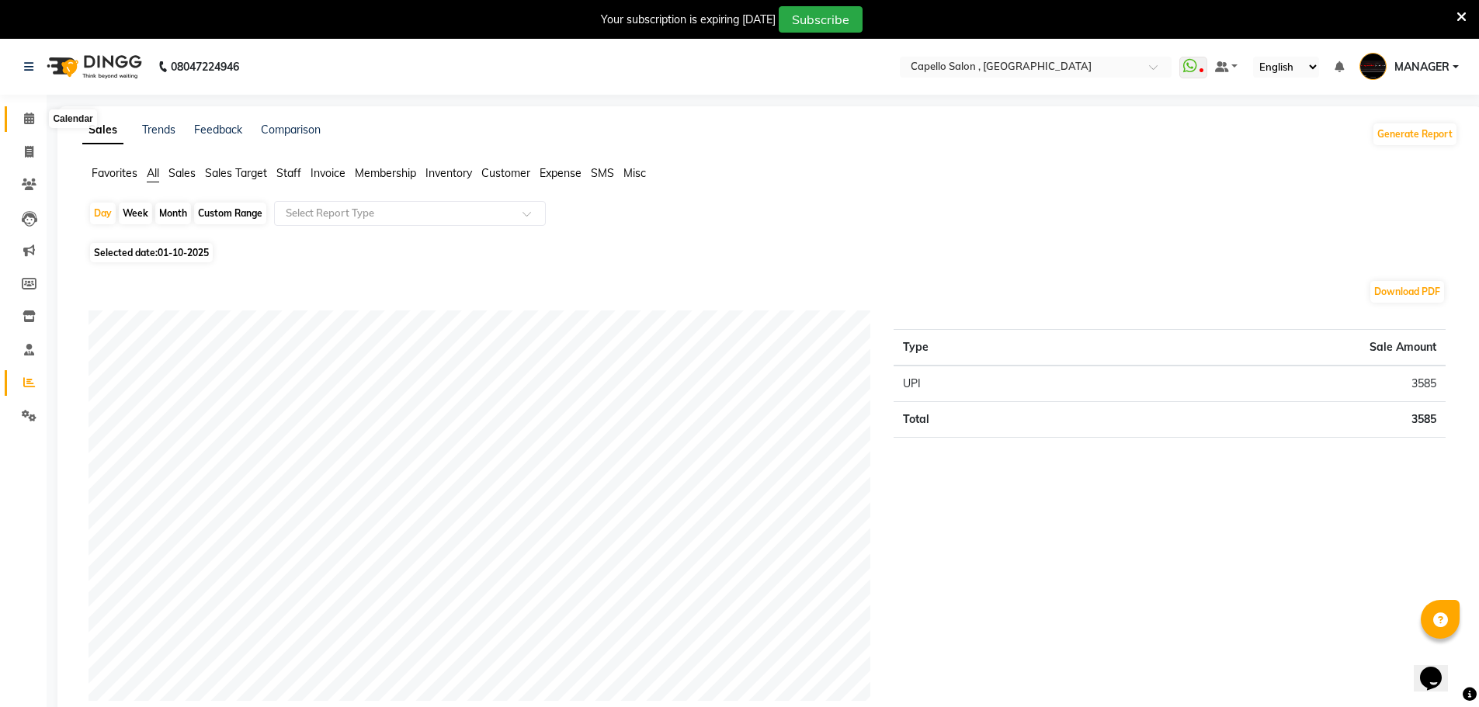
click at [30, 122] on icon at bounding box center [29, 119] width 10 height 12
